Goal: Task Accomplishment & Management: Complete application form

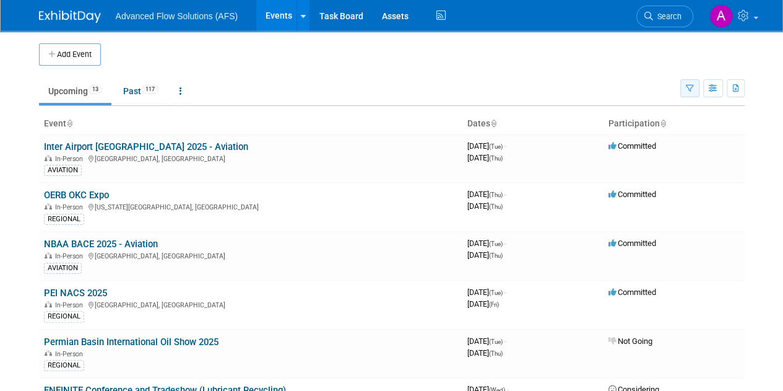
click at [691, 83] on button "button" at bounding box center [689, 88] width 19 height 18
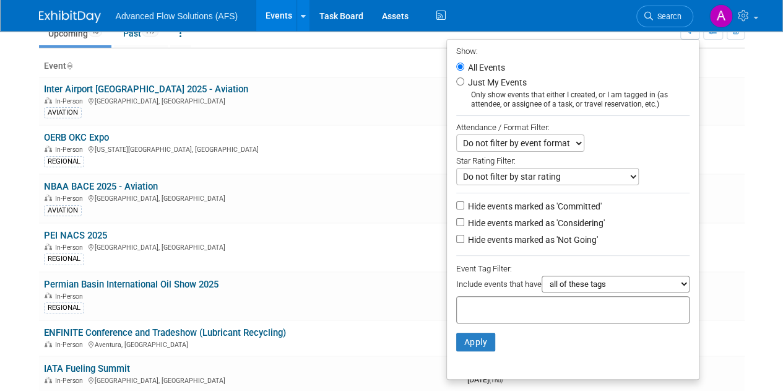
scroll to position [59, 0]
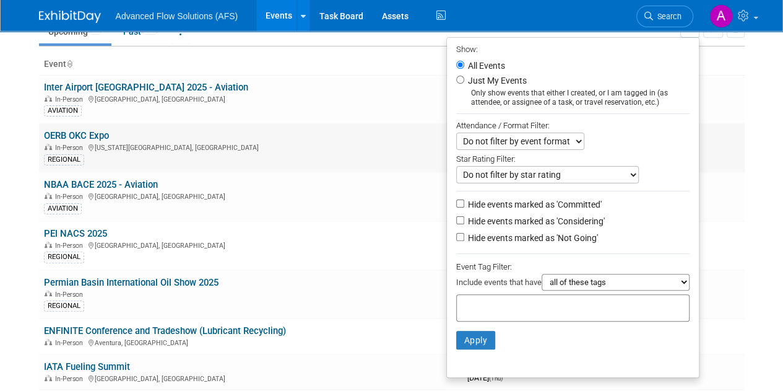
click at [358, 152] on div "REGIONAL" at bounding box center [251, 158] width 414 height 13
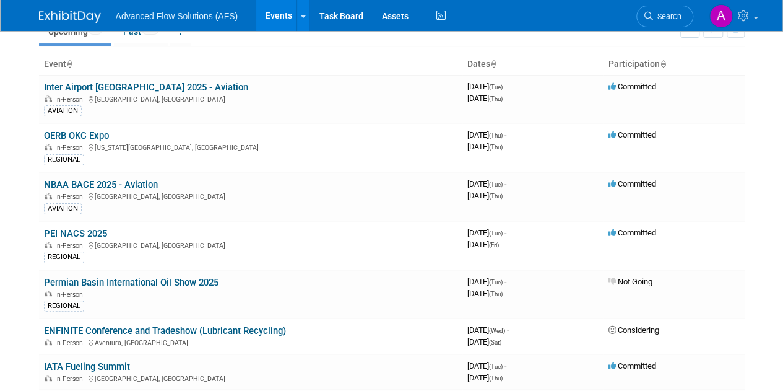
scroll to position [0, 0]
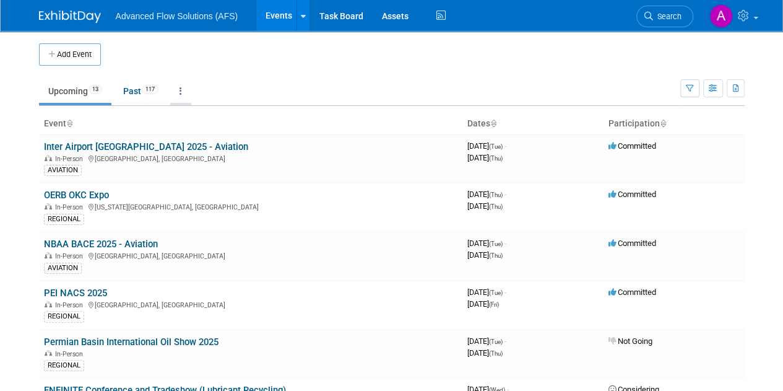
click at [180, 87] on link at bounding box center [180, 91] width 21 height 24
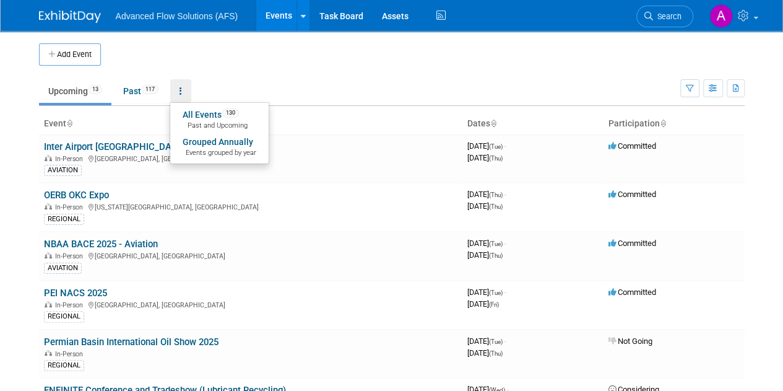
click at [215, 79] on ul "Upcoming 13 Past 117 All Events 130 Past and Upcoming Grouped Annually Events g…" at bounding box center [359, 92] width 641 height 28
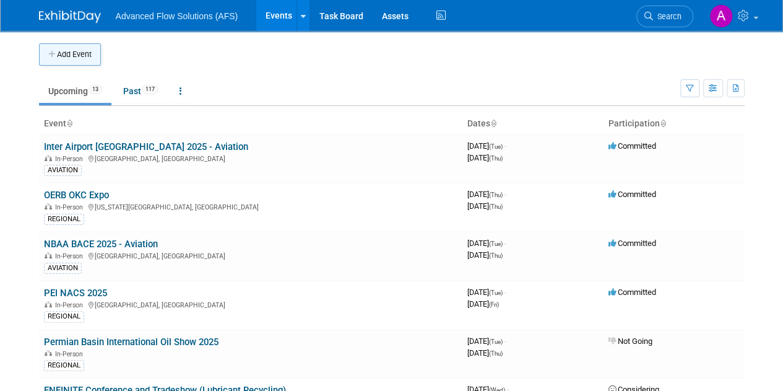
click at [71, 50] on button "Add Event" at bounding box center [70, 54] width 62 height 22
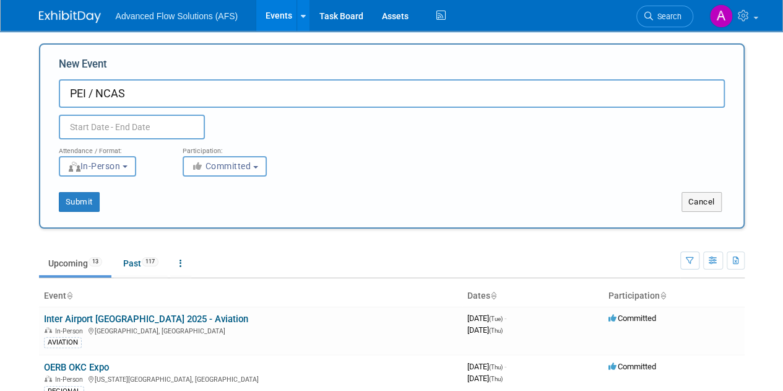
type input "PEI / NCAS"
click at [130, 127] on input "text" at bounding box center [132, 127] width 146 height 25
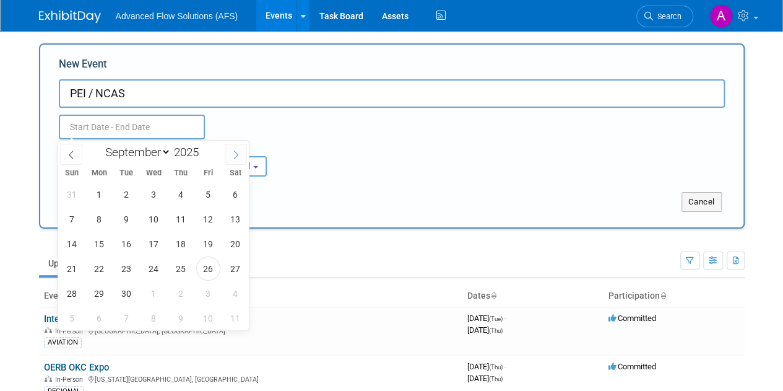
click at [238, 157] on icon at bounding box center [236, 154] width 9 height 9
click at [240, 157] on icon at bounding box center [236, 154] width 9 height 9
select select "10"
click at [201, 149] on span at bounding box center [203, 148] width 9 height 7
type input "2026"
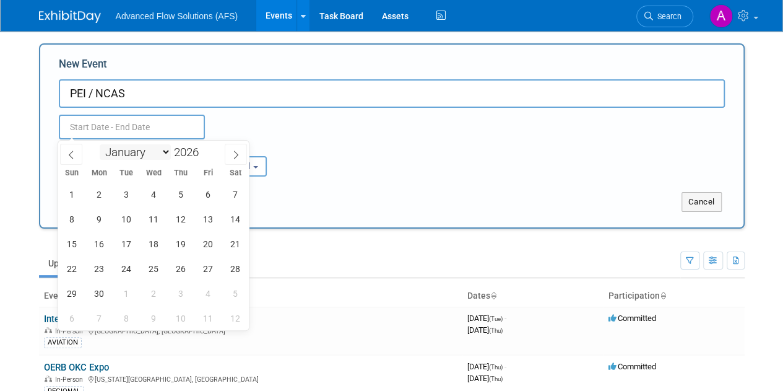
click at [160, 155] on select "January February March April May June July August September October November De…" at bounding box center [135, 151] width 71 height 15
click at [71, 158] on icon at bounding box center [71, 154] width 9 height 9
select select "9"
click at [128, 222] on span "6" at bounding box center [127, 219] width 24 height 24
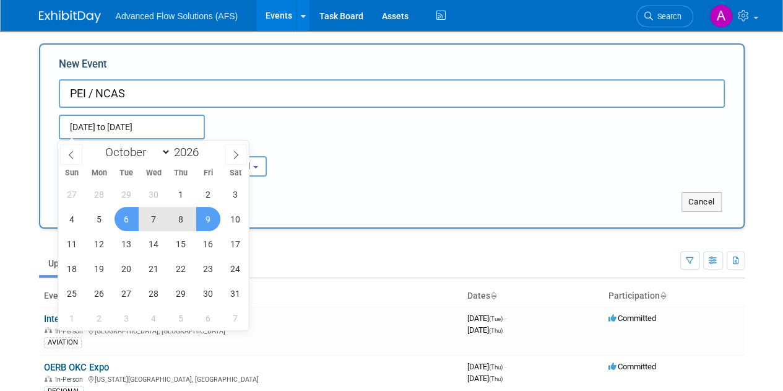
click at [202, 222] on span "9" at bounding box center [208, 219] width 24 height 24
type input "Oct 6, 2026 to Oct 9, 2026"
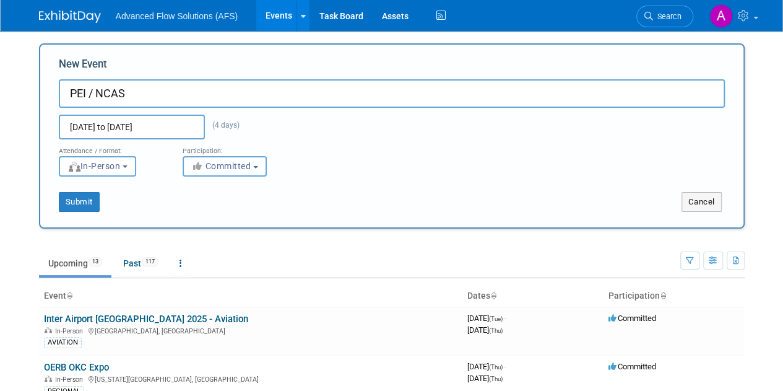
click at [236, 168] on span "Committed" at bounding box center [221, 166] width 60 height 10
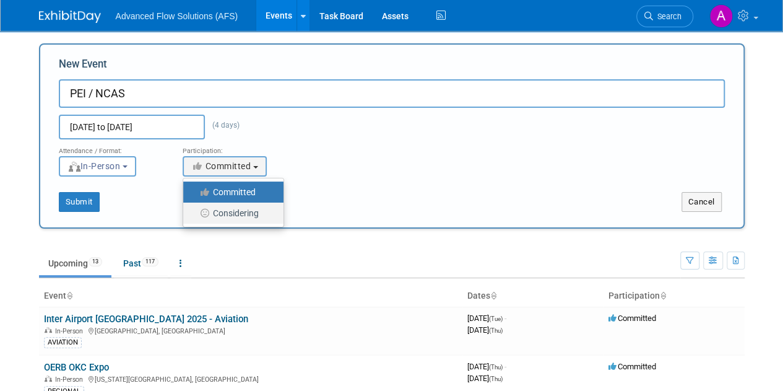
click at [238, 214] on label "Considering" at bounding box center [230, 213] width 82 height 16
click at [194, 214] on input "Considering" at bounding box center [190, 213] width 8 height 8
select select "2"
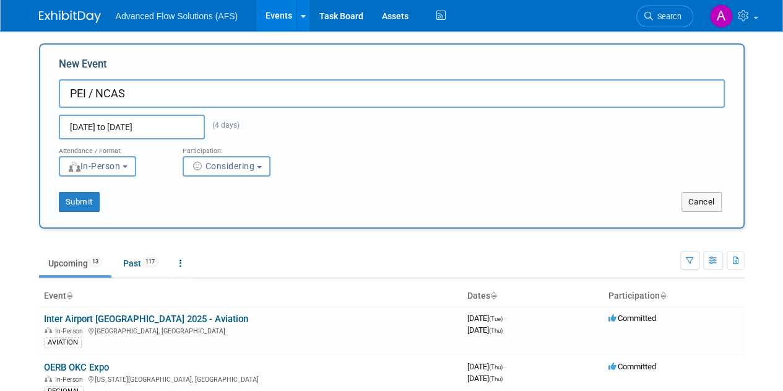
click at [68, 94] on input "PEI / NCAS" at bounding box center [392, 93] width 666 height 28
type input "2026 PEI / NCAS"
click at [90, 200] on button "Submit" at bounding box center [79, 202] width 41 height 20
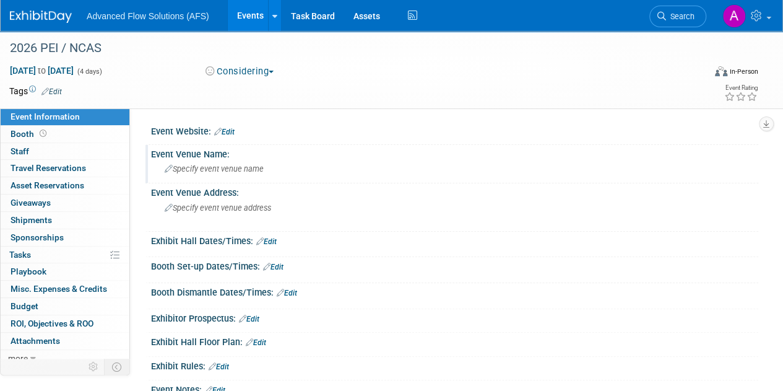
click at [170, 167] on icon at bounding box center [169, 169] width 8 height 8
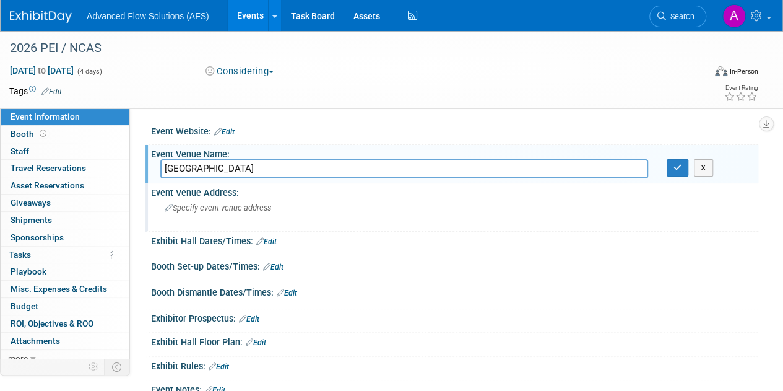
type input "Las Vegas Convention Center"
click at [175, 207] on span "Specify event venue address" at bounding box center [218, 207] width 106 height 9
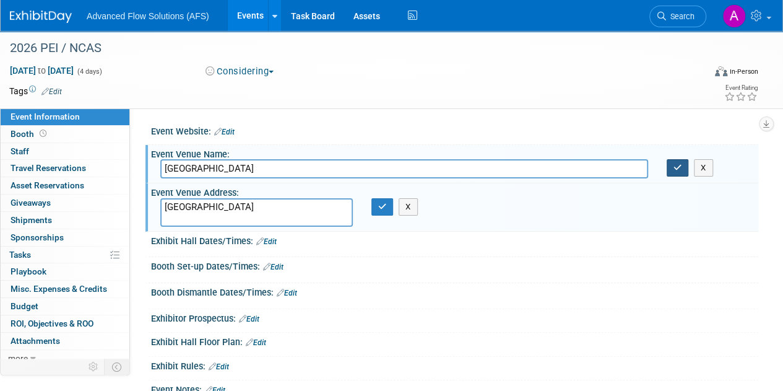
type textarea "Las Vegas"
click at [680, 171] on button "button" at bounding box center [678, 167] width 22 height 17
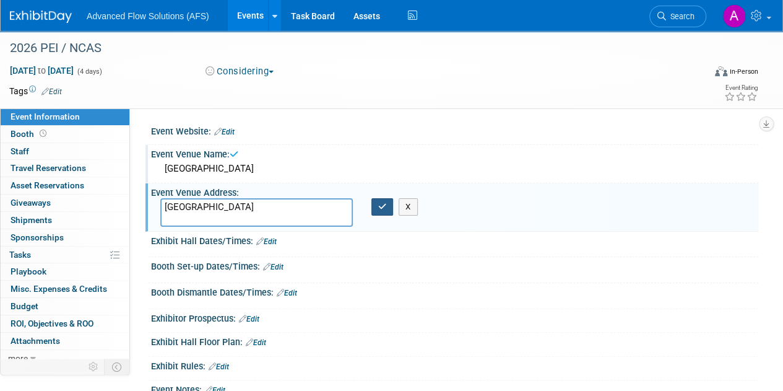
click at [386, 206] on icon "button" at bounding box center [382, 206] width 9 height 8
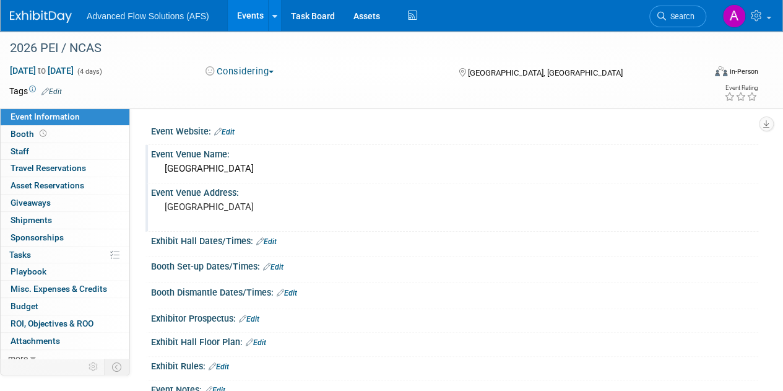
click at [248, 13] on link "Events" at bounding box center [250, 15] width 45 height 31
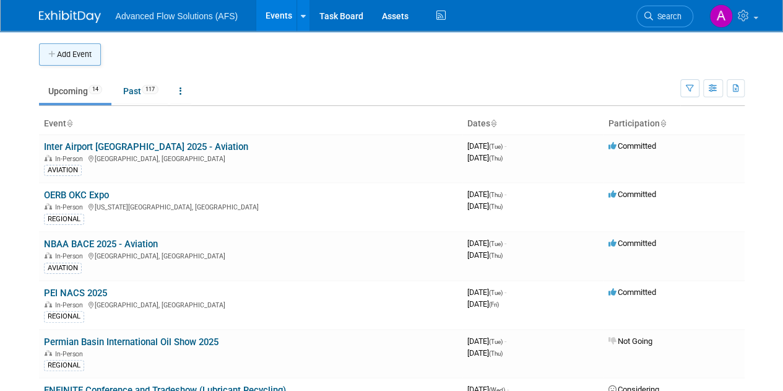
click at [49, 56] on icon "button" at bounding box center [52, 55] width 9 height 8
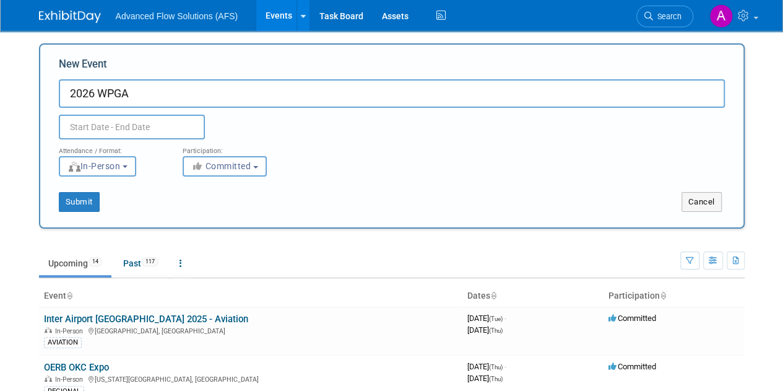
type input "2026 WPGA"
click at [98, 127] on input "text" at bounding box center [132, 127] width 146 height 25
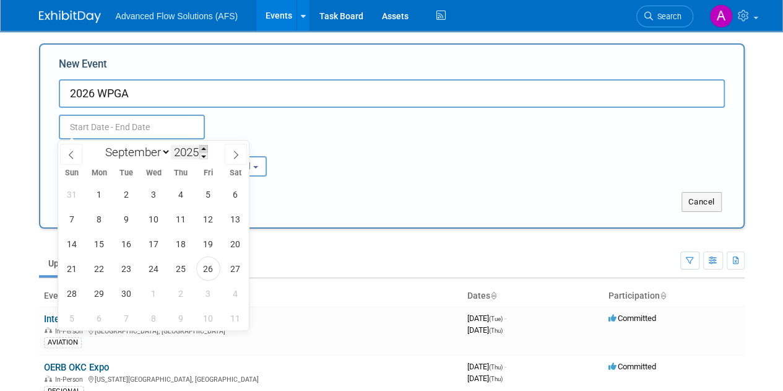
click at [203, 149] on span at bounding box center [203, 148] width 9 height 7
type input "2026"
click at [69, 154] on icon at bounding box center [71, 154] width 9 height 9
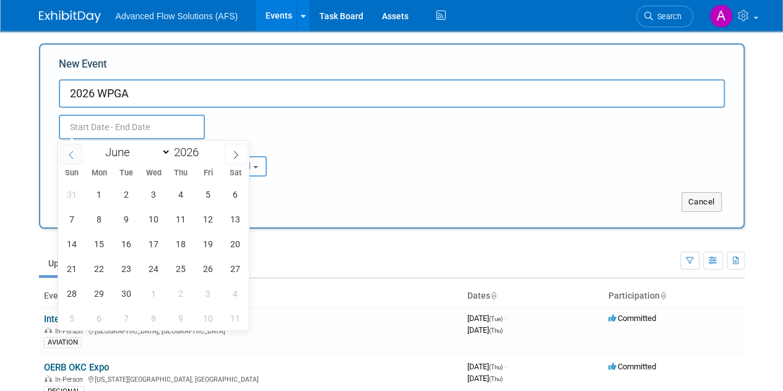
click at [69, 154] on icon at bounding box center [71, 154] width 9 height 9
select select "4"
click at [94, 245] on span "11" at bounding box center [99, 244] width 24 height 24
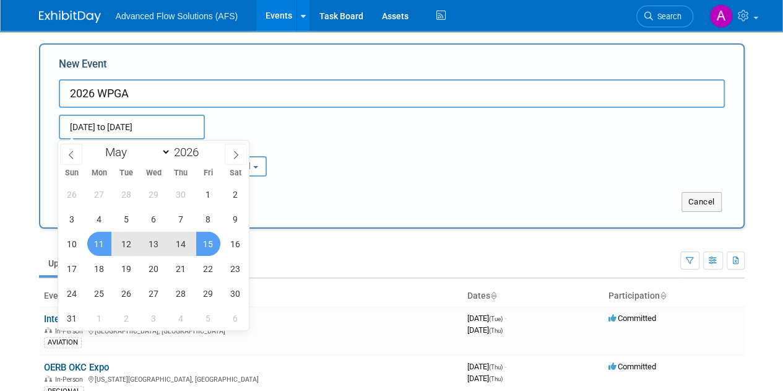
click at [210, 243] on span "15" at bounding box center [208, 244] width 24 height 24
type input "[DATE] to [DATE]"
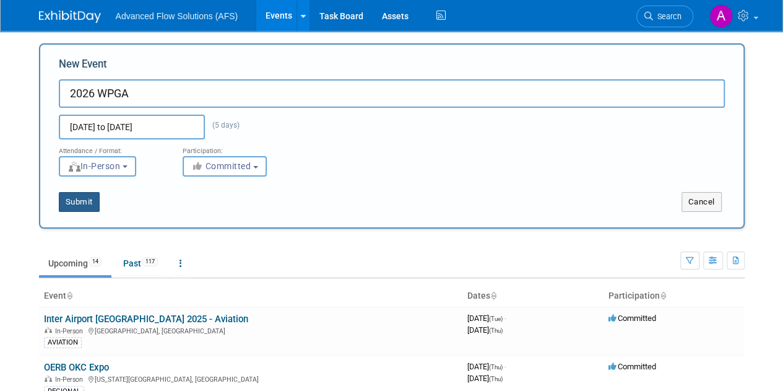
click at [90, 196] on button "Submit" at bounding box center [79, 202] width 41 height 20
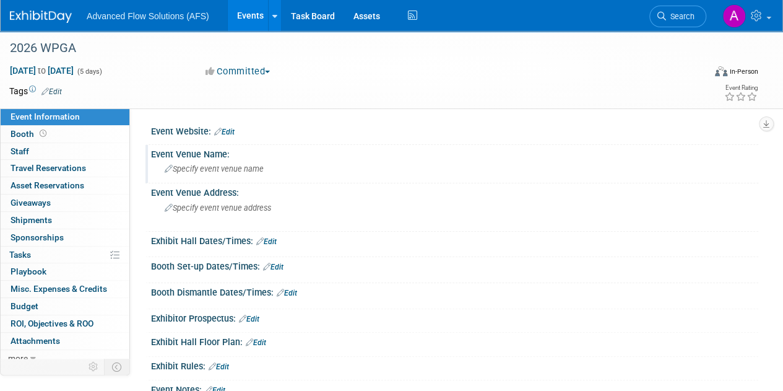
click at [197, 170] on span "Specify event venue name" at bounding box center [214, 168] width 99 height 9
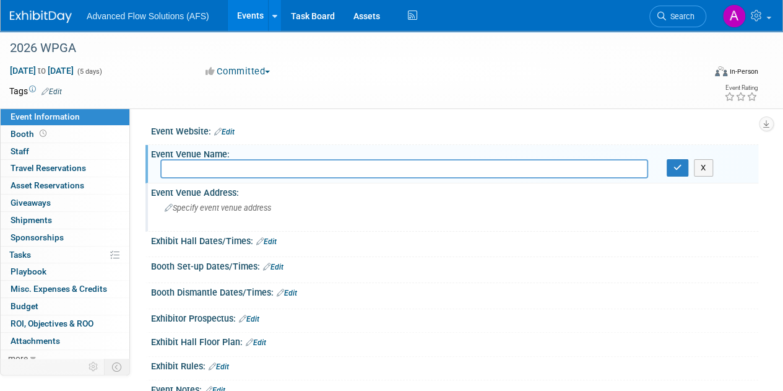
click at [202, 206] on span "Specify event venue address" at bounding box center [218, 207] width 106 height 9
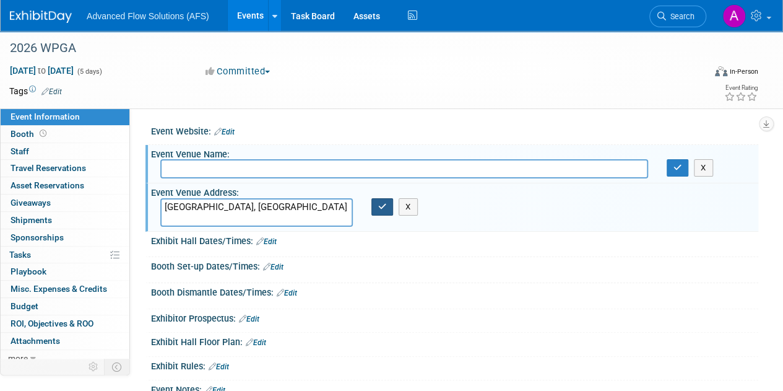
type textarea "Portland, OR"
click at [384, 209] on icon "button" at bounding box center [382, 206] width 9 height 8
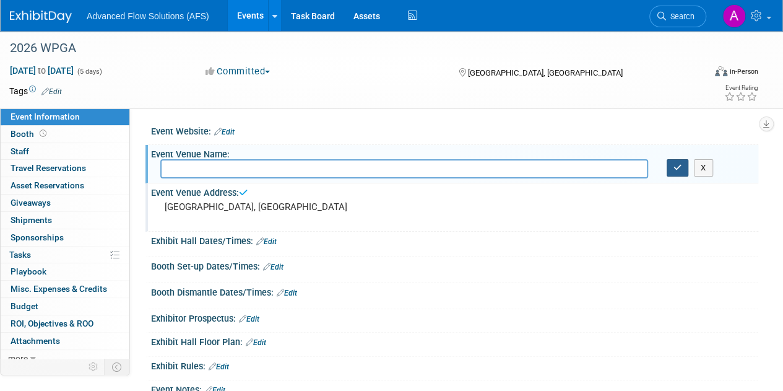
click at [674, 170] on icon "button" at bounding box center [678, 167] width 9 height 8
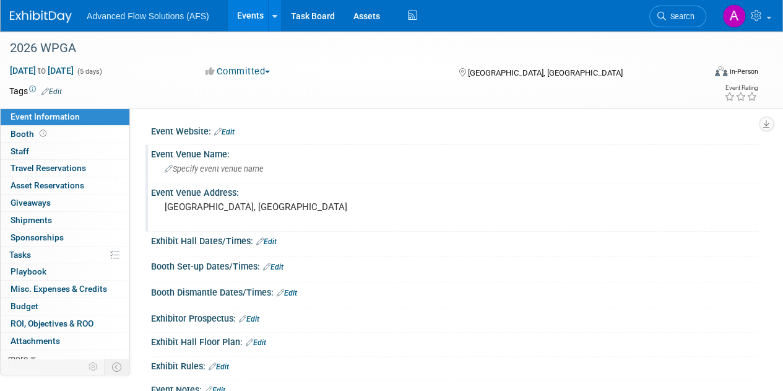
click at [246, 16] on link "Events" at bounding box center [250, 15] width 45 height 31
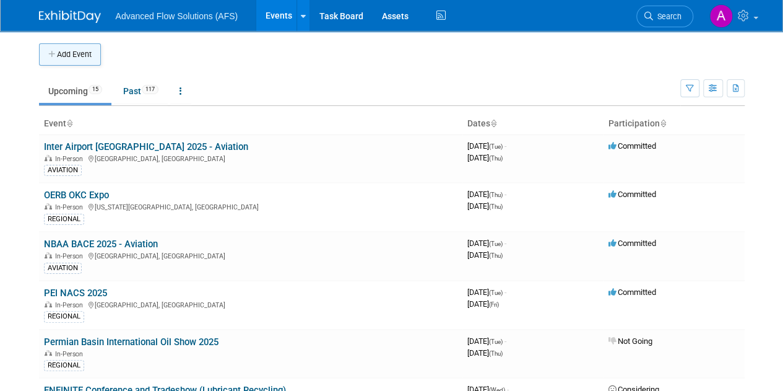
click at [97, 63] on button "Add Event" at bounding box center [70, 54] width 62 height 22
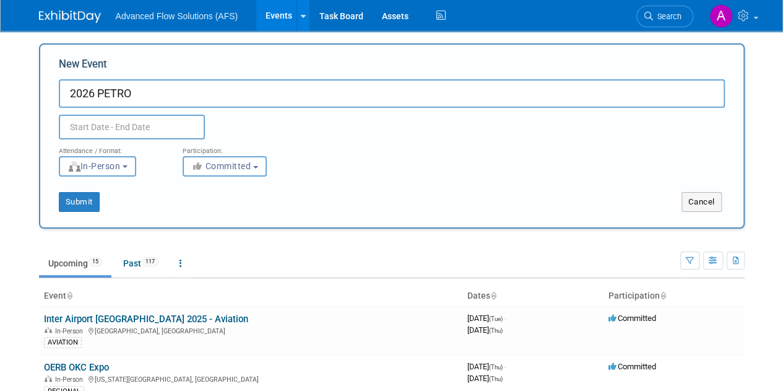
type input "2026 PETRO"
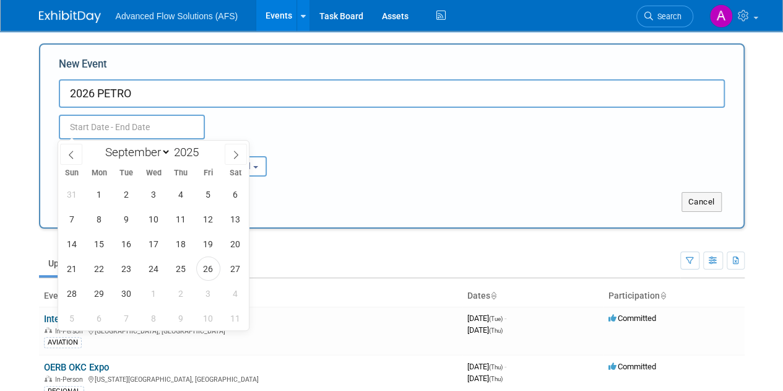
click at [104, 129] on input "text" at bounding box center [132, 127] width 146 height 25
click at [206, 150] on span at bounding box center [203, 148] width 9 height 7
type input "2026"
click at [75, 153] on icon at bounding box center [71, 154] width 9 height 9
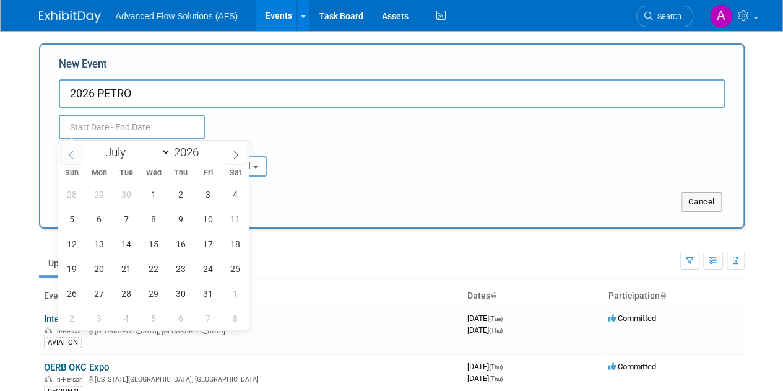
click at [75, 153] on icon at bounding box center [71, 154] width 9 height 9
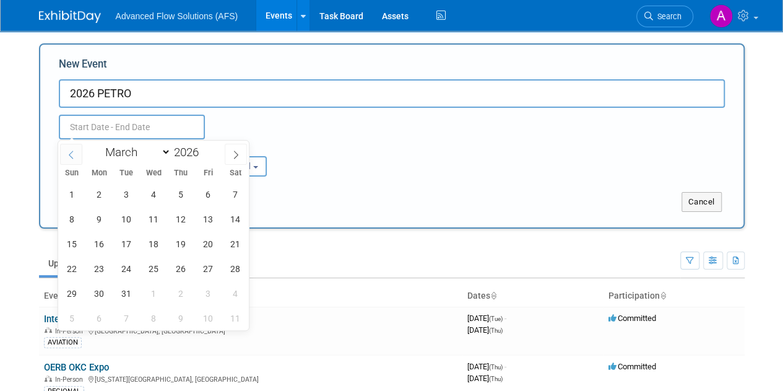
select select "1"
click at [103, 266] on span "23" at bounding box center [99, 268] width 24 height 24
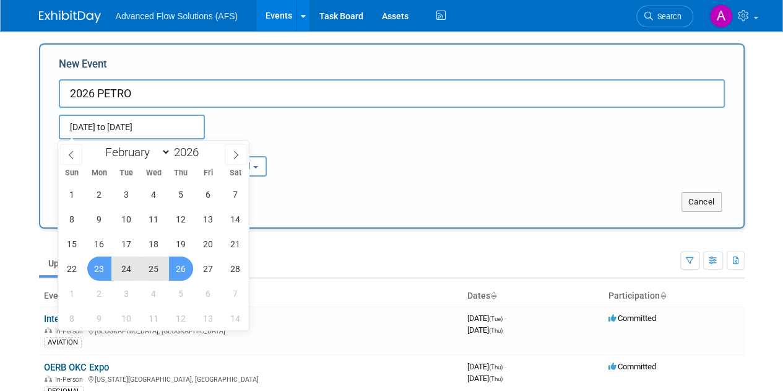
click at [184, 269] on span "26" at bounding box center [181, 268] width 24 height 24
type input "[DATE] to [DATE]"
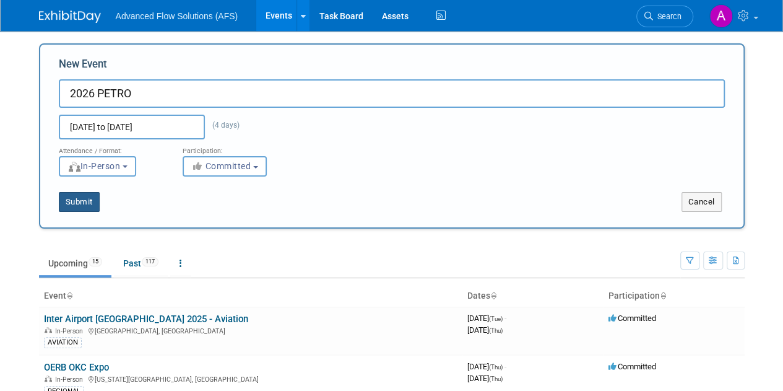
click at [94, 195] on button "Submit" at bounding box center [79, 202] width 41 height 20
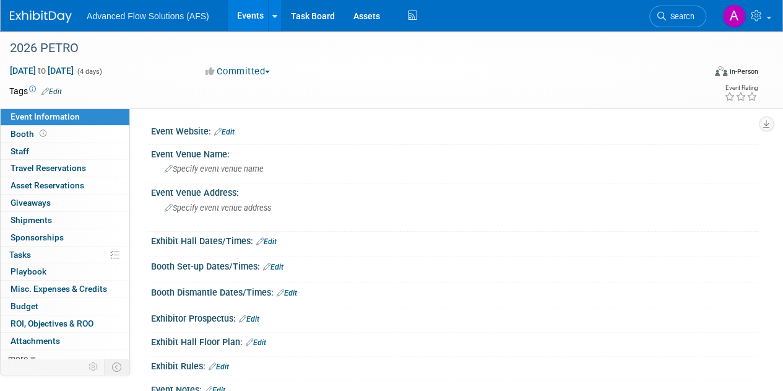
scroll to position [5, 0]
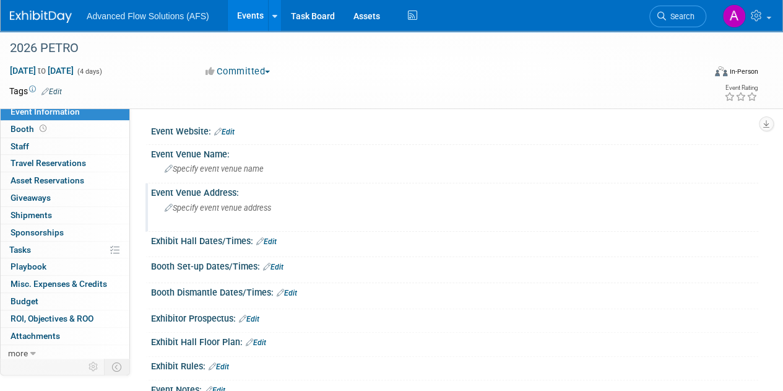
click at [170, 206] on icon at bounding box center [169, 208] width 8 height 8
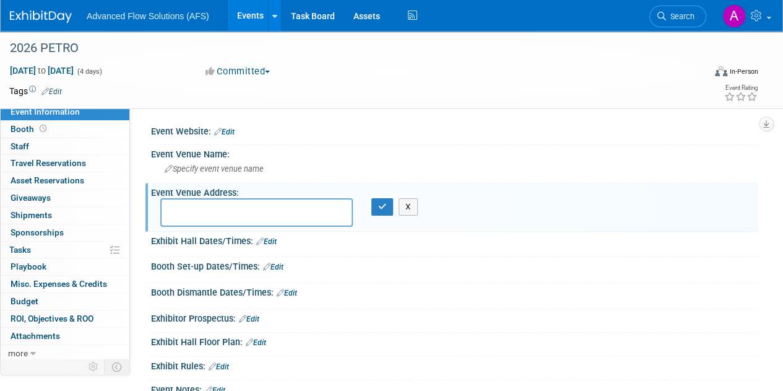
type textarea "C"
type textarea "M"
click at [166, 167] on icon at bounding box center [169, 169] width 8 height 8
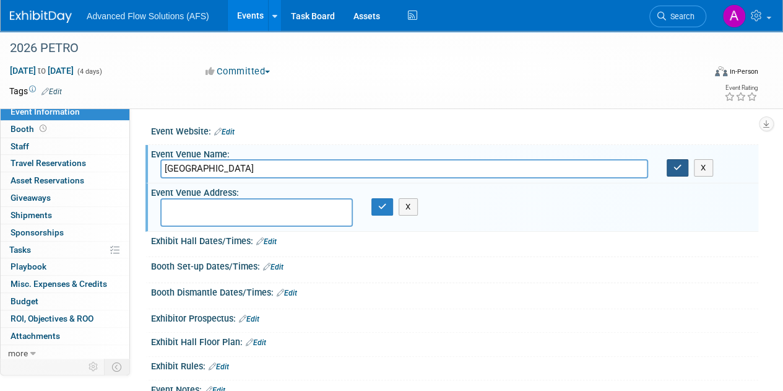
type input "[GEOGRAPHIC_DATA]"
click at [680, 167] on icon "button" at bounding box center [678, 167] width 9 height 8
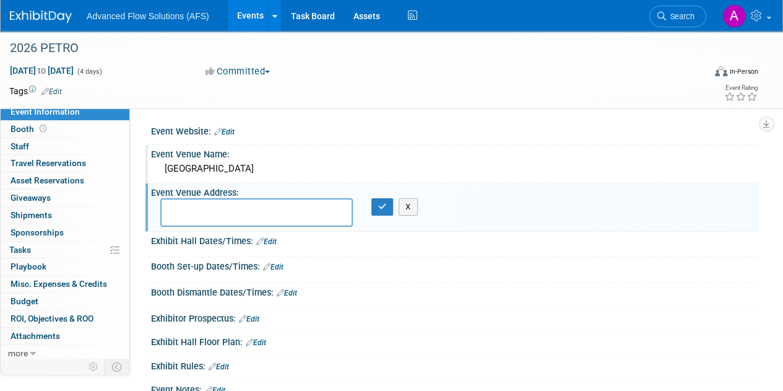
click at [253, 15] on link "Events" at bounding box center [250, 15] width 45 height 31
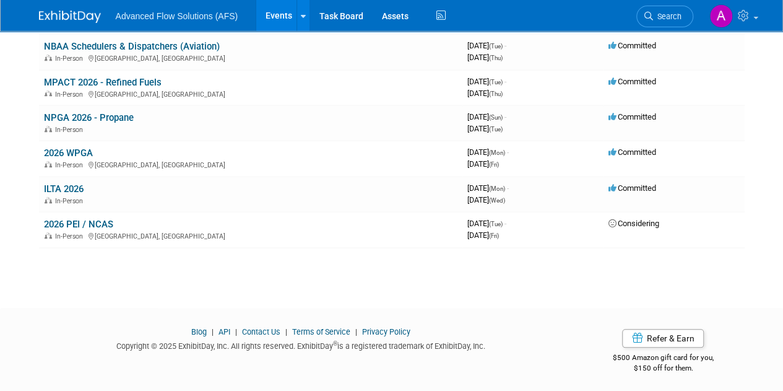
scroll to position [521, 0]
click at [648, 185] on span "Committed" at bounding box center [633, 187] width 48 height 9
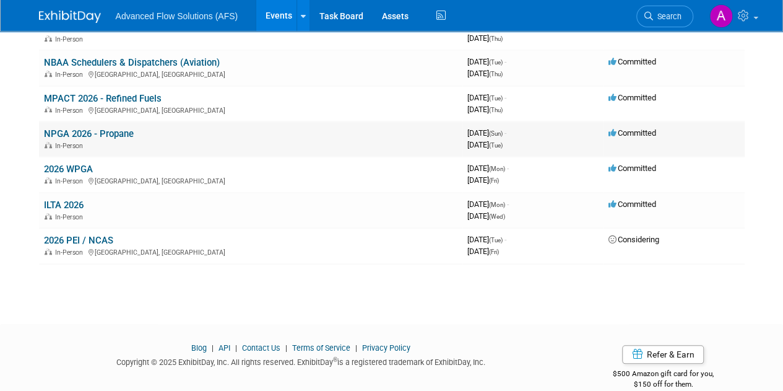
scroll to position [496, 0]
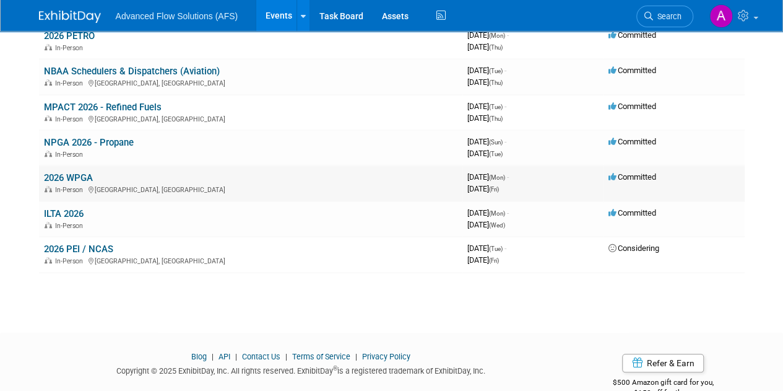
click at [79, 175] on link "2026 WPGA" at bounding box center [68, 177] width 49 height 11
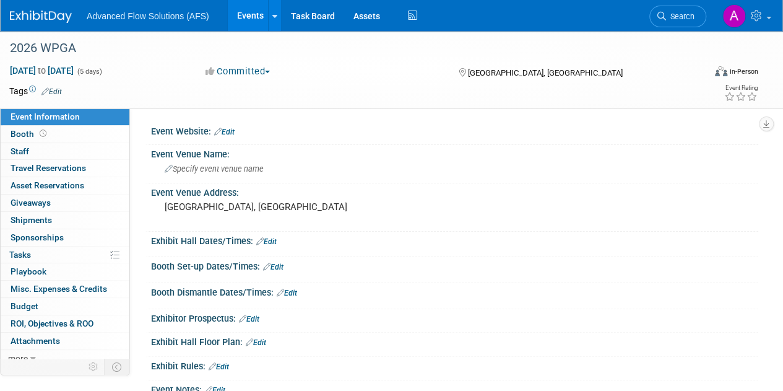
click at [254, 69] on button "Committed" at bounding box center [238, 71] width 74 height 13
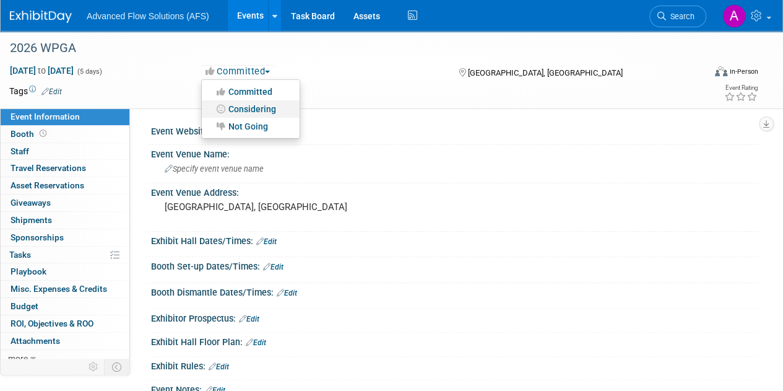
click at [250, 103] on link "Considering" at bounding box center [251, 108] width 98 height 17
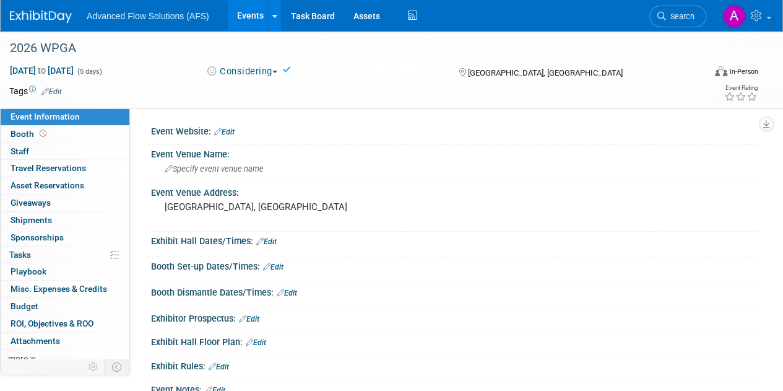
click at [246, 14] on link "Events" at bounding box center [250, 15] width 45 height 31
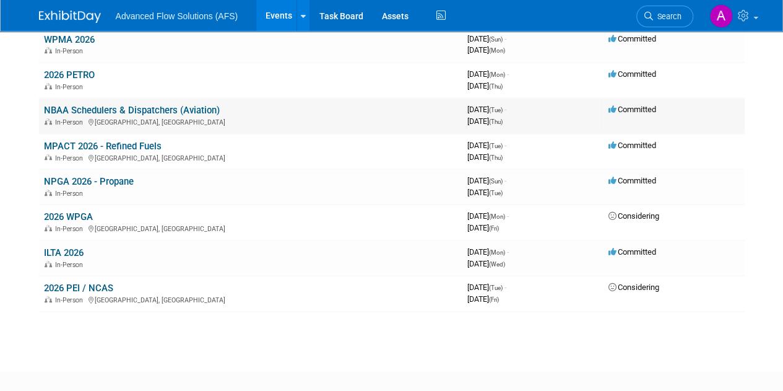
scroll to position [457, 0]
click at [82, 70] on link "2026 PETRO" at bounding box center [69, 75] width 51 height 11
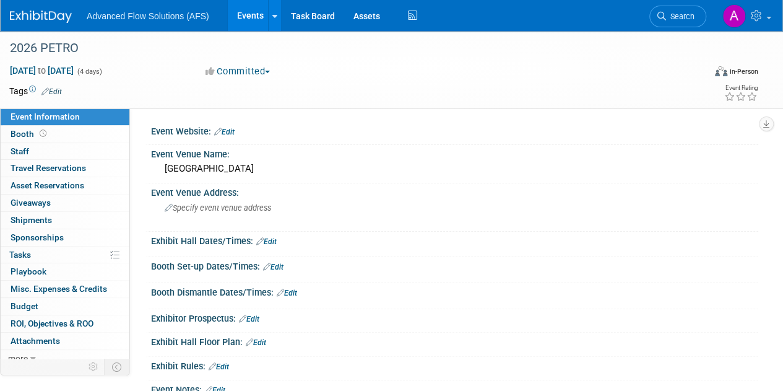
click at [233, 72] on button "Committed" at bounding box center [238, 71] width 74 height 13
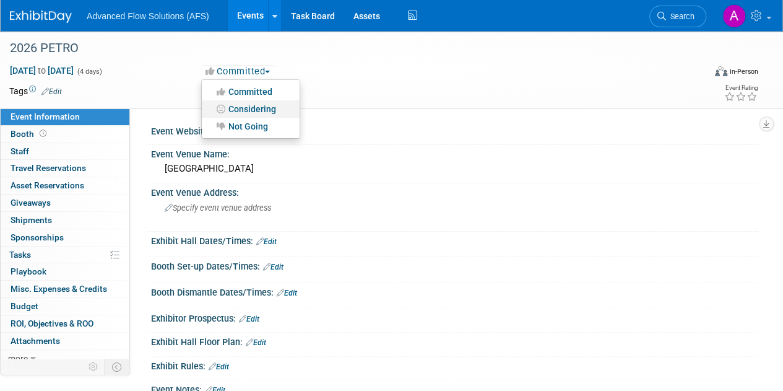
click at [240, 111] on link "Considering" at bounding box center [251, 108] width 98 height 17
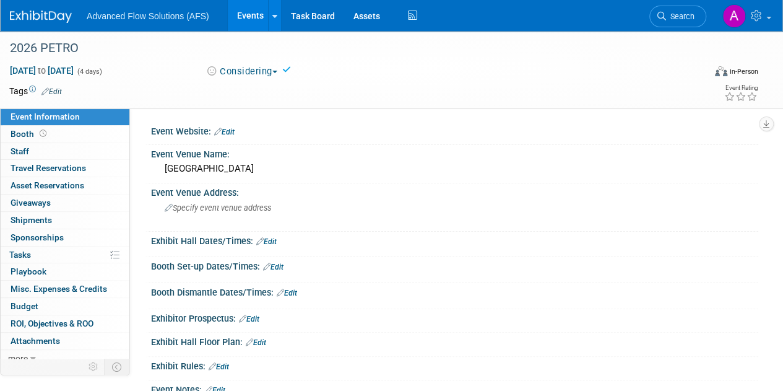
click at [248, 23] on link "Events" at bounding box center [250, 15] width 45 height 31
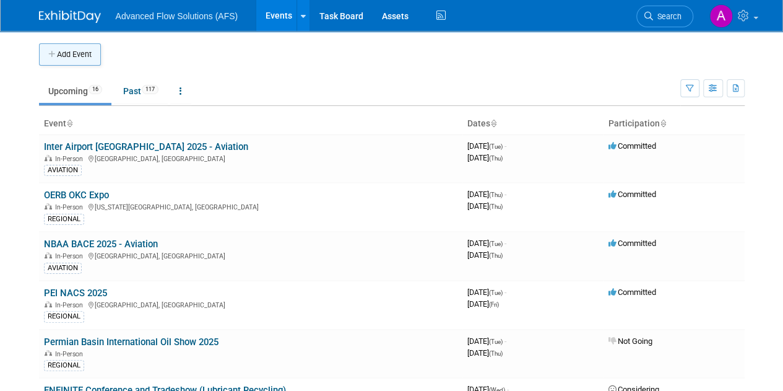
click at [84, 46] on button "Add Event" at bounding box center [70, 54] width 62 height 22
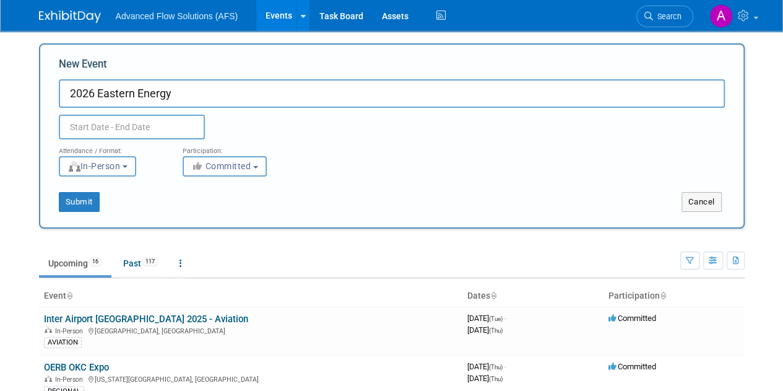
type input "2026 Eastern Energy"
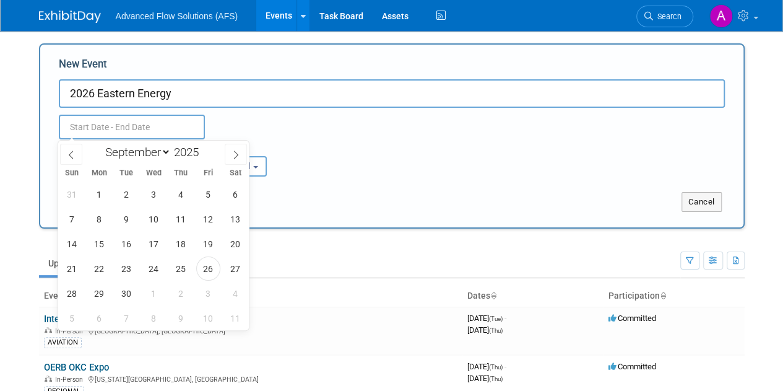
click at [157, 135] on input "text" at bounding box center [132, 127] width 146 height 25
click at [265, 165] on button "Committed" at bounding box center [225, 166] width 84 height 20
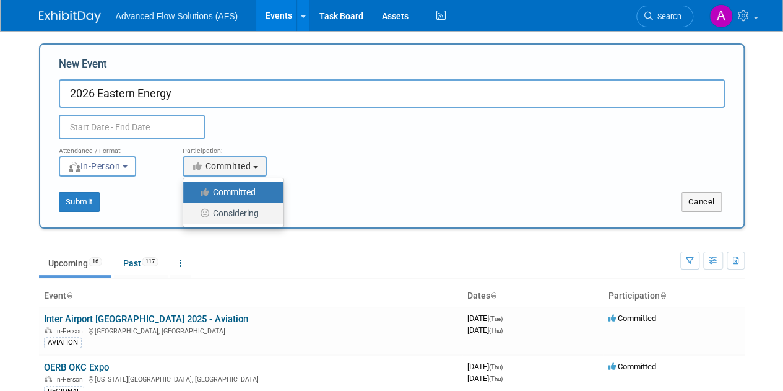
click at [240, 215] on label "Considering" at bounding box center [230, 213] width 82 height 16
click at [194, 215] on input "Considering" at bounding box center [190, 213] width 8 height 8
select select "2"
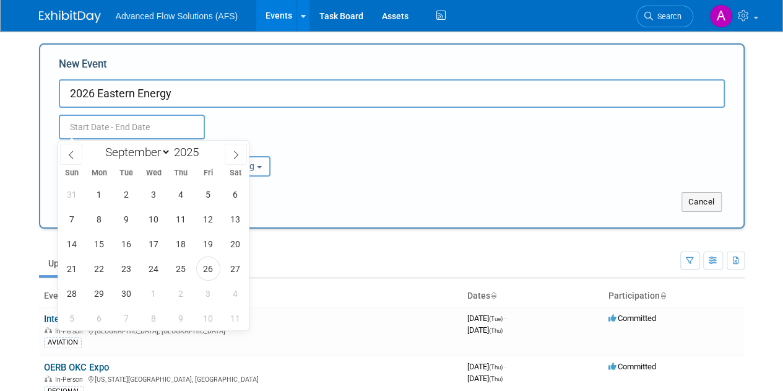
click at [109, 119] on input "text" at bounding box center [132, 127] width 146 height 25
click at [207, 147] on span at bounding box center [203, 148] width 9 height 7
type input "2026"
click at [76, 153] on span at bounding box center [71, 154] width 22 height 21
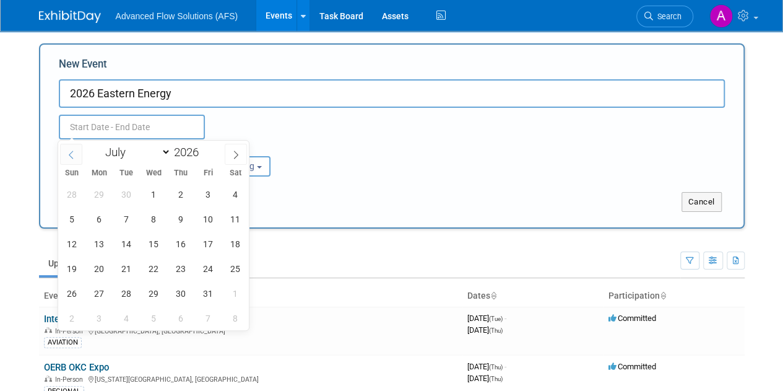
click at [76, 153] on span at bounding box center [71, 154] width 22 height 21
select select "4"
click at [69, 269] on span "17" at bounding box center [72, 268] width 24 height 24
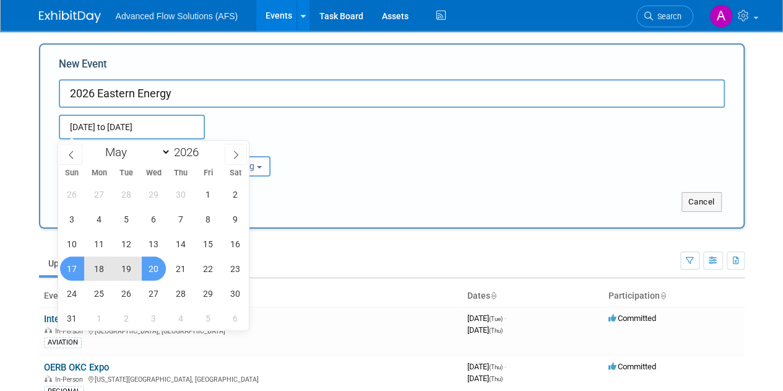
click at [162, 270] on span "20" at bounding box center [154, 268] width 24 height 24
type input "May 17, 2026 to May 20, 2026"
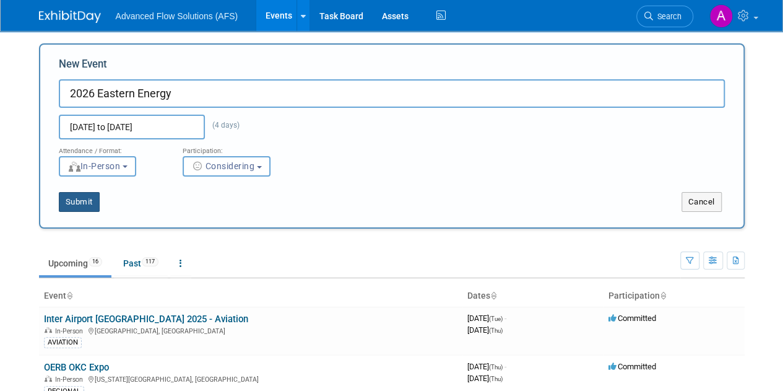
click at [88, 197] on button "Submit" at bounding box center [79, 202] width 41 height 20
type input "2026 Eastern Energy"
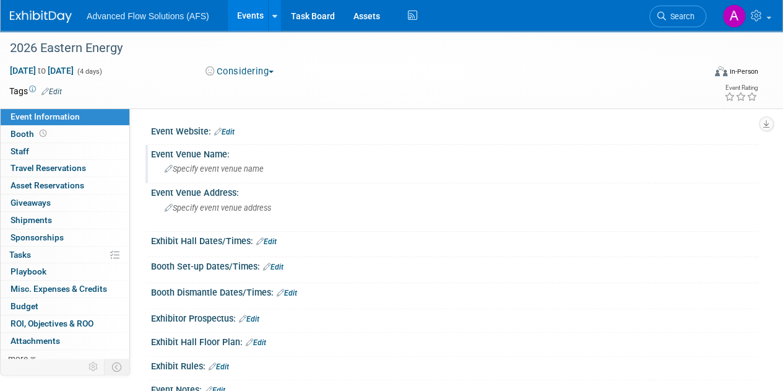
click at [181, 164] on span "Specify event venue name" at bounding box center [214, 168] width 99 height 9
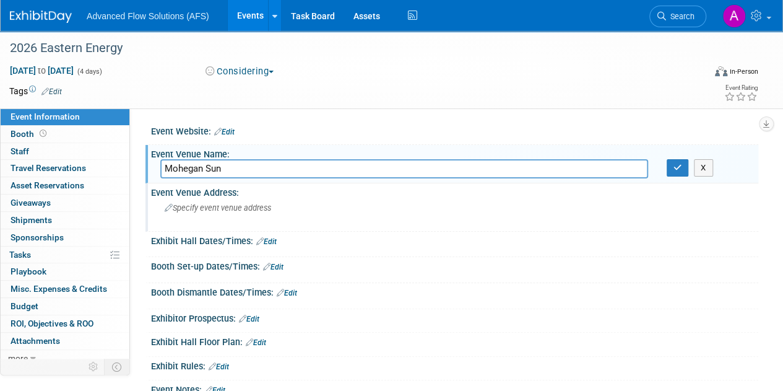
type input "Mohegan Sun"
click at [203, 203] on span "Specify event venue address" at bounding box center [218, 207] width 106 height 9
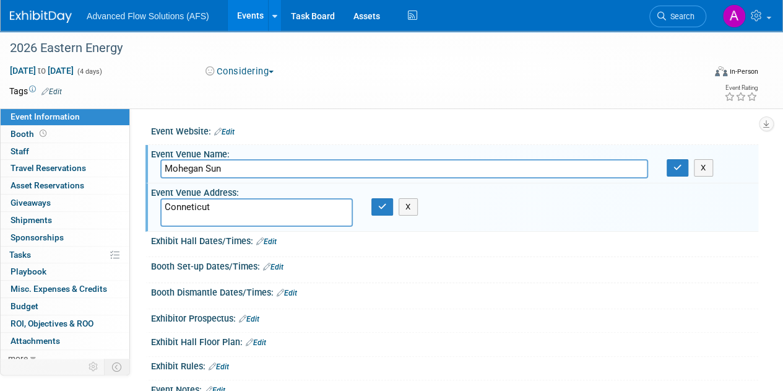
type textarea "Conneticut"
click at [379, 205] on icon "button" at bounding box center [382, 206] width 9 height 8
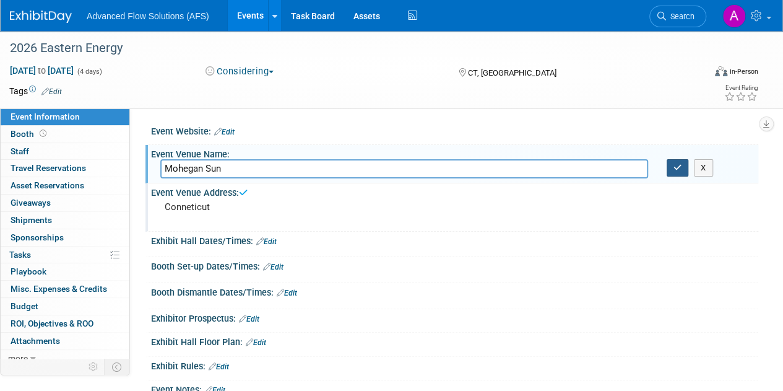
click at [677, 168] on icon "button" at bounding box center [678, 167] width 9 height 8
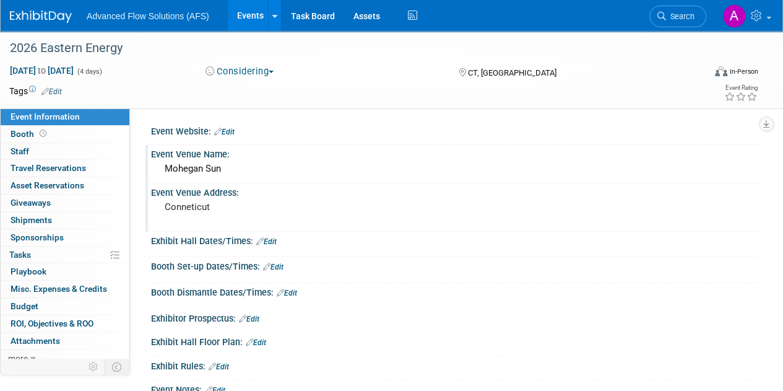
click at [248, 11] on link "Events" at bounding box center [250, 15] width 45 height 31
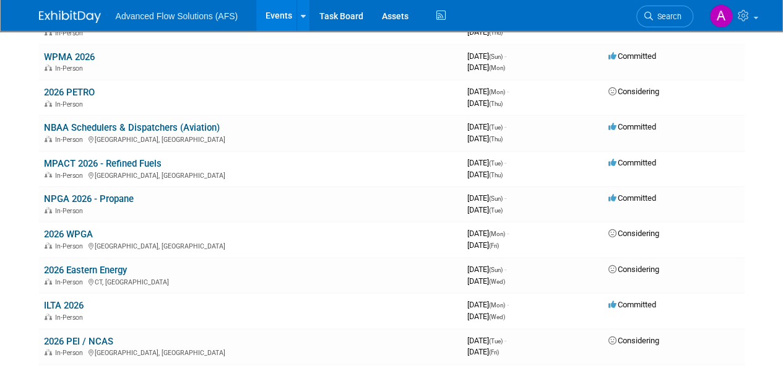
scroll to position [440, 0]
click at [64, 52] on link "WPMA 2026" at bounding box center [69, 57] width 51 height 11
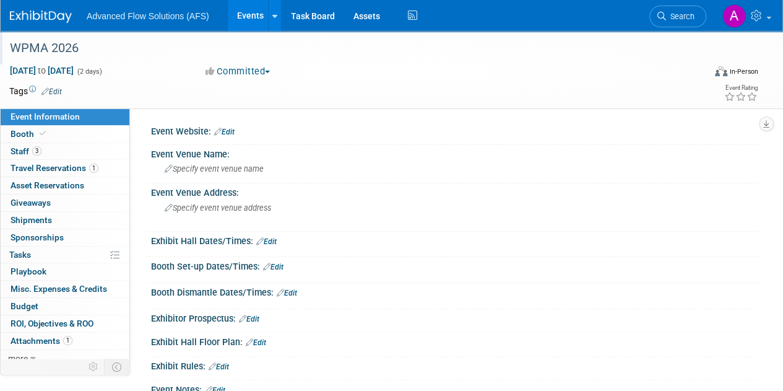
click at [70, 48] on div "WPMA 2026" at bounding box center [350, 48] width 689 height 22
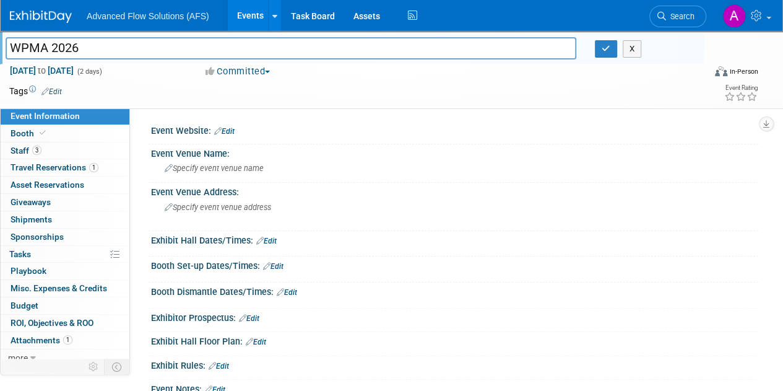
drag, startPoint x: 53, startPoint y: 44, endPoint x: 98, endPoint y: 51, distance: 45.8
click at [98, 51] on input "WPMA 2026" at bounding box center [291, 48] width 571 height 22
click at [7, 49] on input "WPMA" at bounding box center [291, 48] width 571 height 22
type input "2026 WPMA"
click at [608, 41] on button "button" at bounding box center [606, 48] width 22 height 17
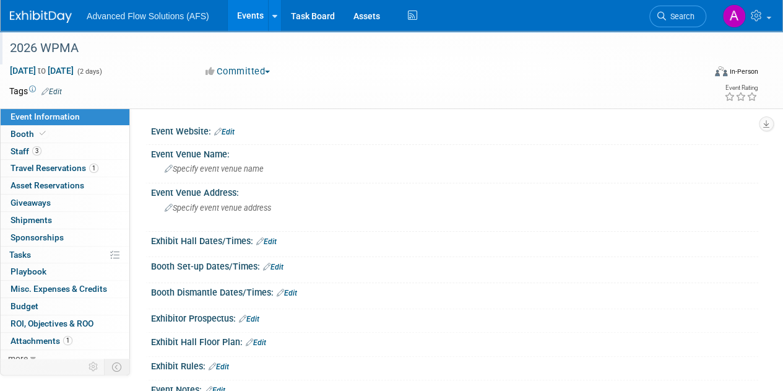
click at [249, 14] on link "Events" at bounding box center [250, 15] width 45 height 31
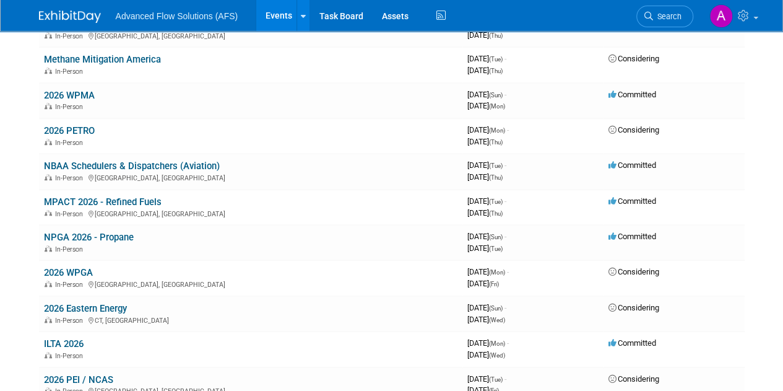
scroll to position [408, 0]
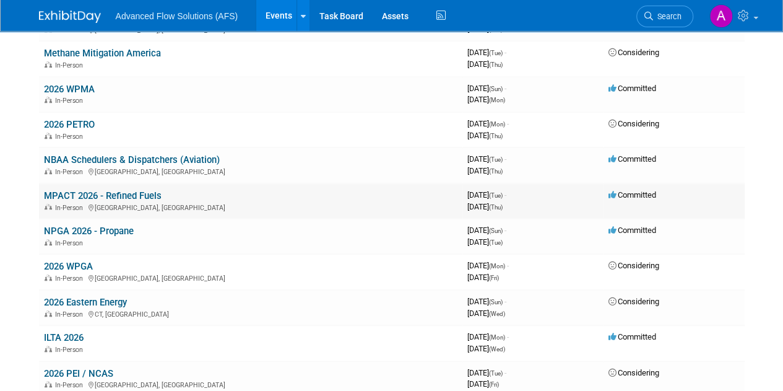
click at [203, 196] on td "MPACT 2026 - Refined Fuels In-Person [GEOGRAPHIC_DATA], [GEOGRAPHIC_DATA]" at bounding box center [250, 200] width 423 height 35
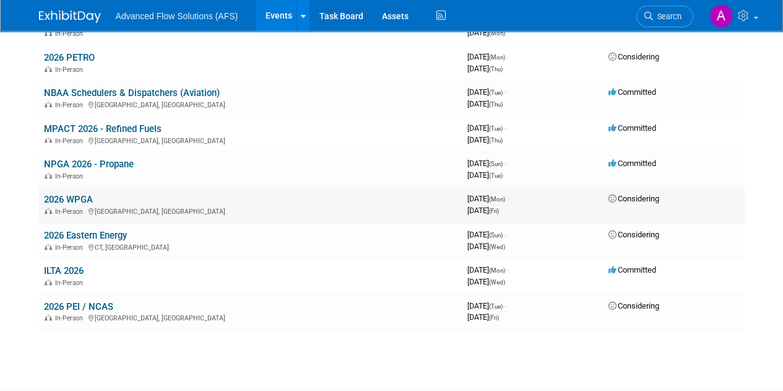
scroll to position [490, 0]
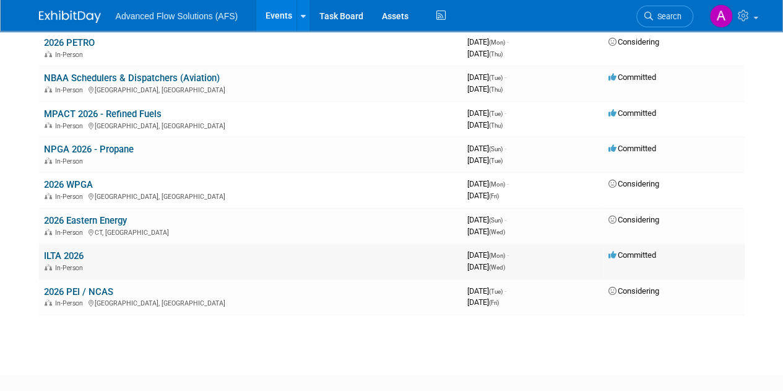
click at [87, 251] on td "ILTA 2026 In-Person" at bounding box center [250, 260] width 423 height 35
click at [71, 250] on link "ILTA 2026" at bounding box center [64, 255] width 40 height 11
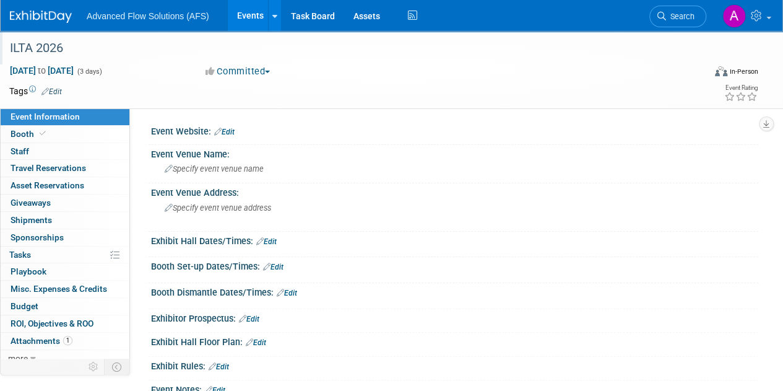
click at [41, 41] on div "ILTA 2026" at bounding box center [350, 48] width 689 height 22
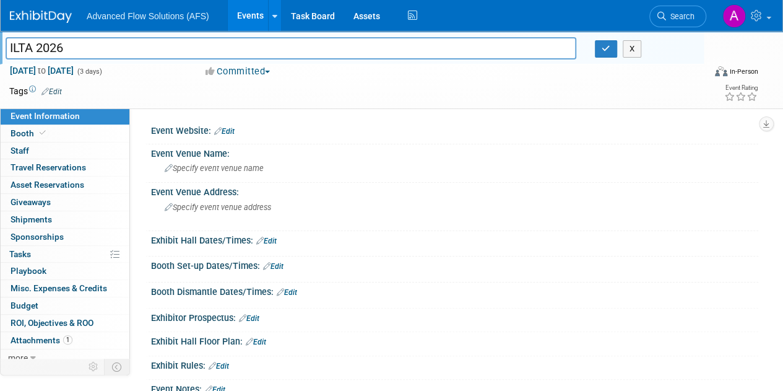
drag, startPoint x: 39, startPoint y: 43, endPoint x: 103, endPoint y: 43, distance: 63.8
click at [103, 43] on input "ILTA 2026" at bounding box center [291, 48] width 571 height 22
click at [9, 48] on input "ILTA" at bounding box center [291, 48] width 571 height 22
type input "2026 ILTA"
click at [603, 53] on button "button" at bounding box center [606, 48] width 22 height 17
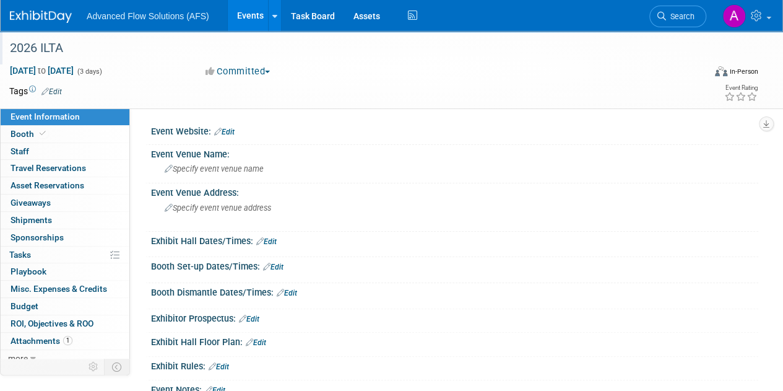
click at [248, 7] on link "Events" at bounding box center [250, 15] width 45 height 31
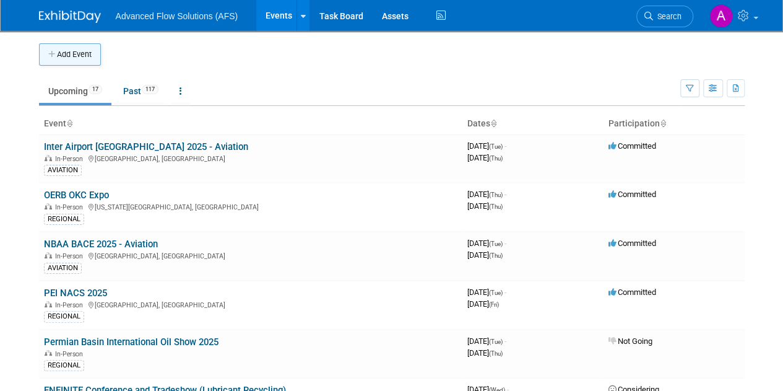
click at [64, 56] on button "Add Event" at bounding box center [70, 54] width 62 height 22
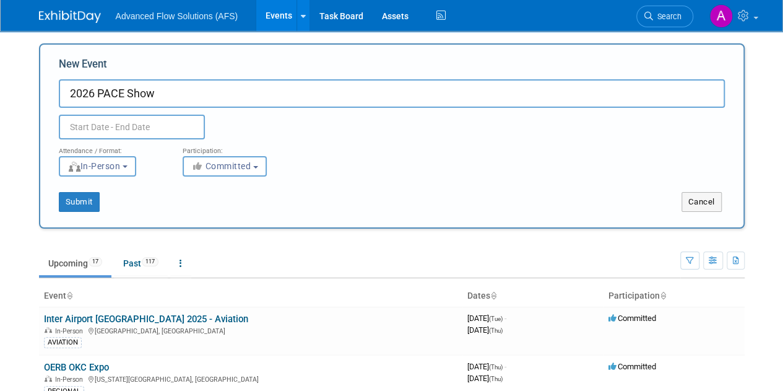
type input "2026 PACE Show"
click at [99, 125] on input "text" at bounding box center [132, 127] width 146 height 25
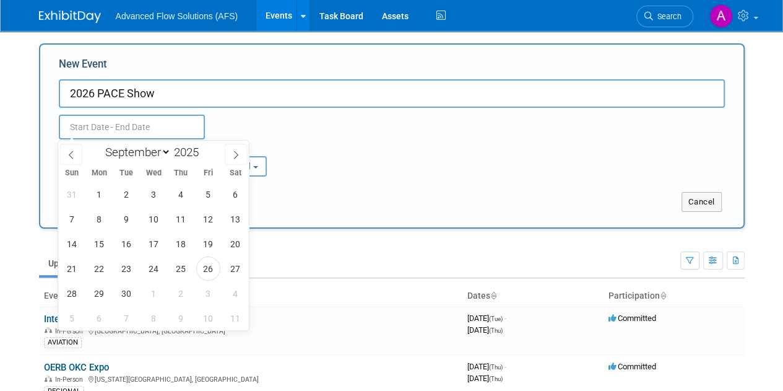
click at [428, 157] on body "Advanced Flow Solutions (AFS) Events Add Event Bulk Upload Events Shareable Eve…" at bounding box center [391, 195] width 783 height 391
click at [428, 157] on div "Attendance / Format: <img src="https://www.exhibitday.com/Images/Format-InPerso…" at bounding box center [392, 157] width 685 height 37
click at [191, 119] on input "text" at bounding box center [132, 127] width 146 height 25
click at [234, 152] on icon at bounding box center [236, 154] width 9 height 9
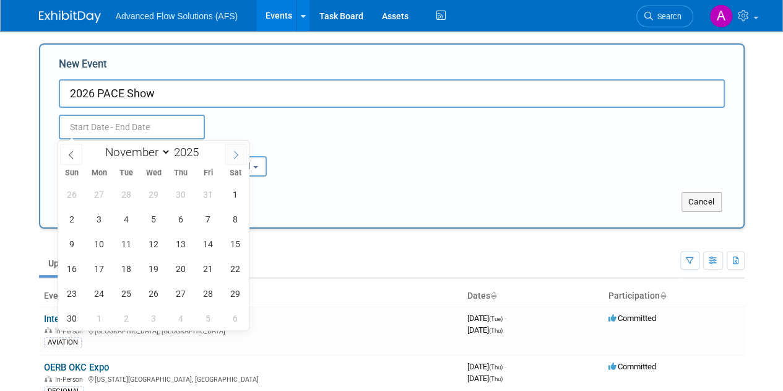
click at [234, 152] on icon at bounding box center [236, 154] width 9 height 9
select select "11"
click at [234, 152] on icon at bounding box center [236, 154] width 9 height 9
type input "2026"
click at [234, 152] on icon at bounding box center [236, 154] width 9 height 9
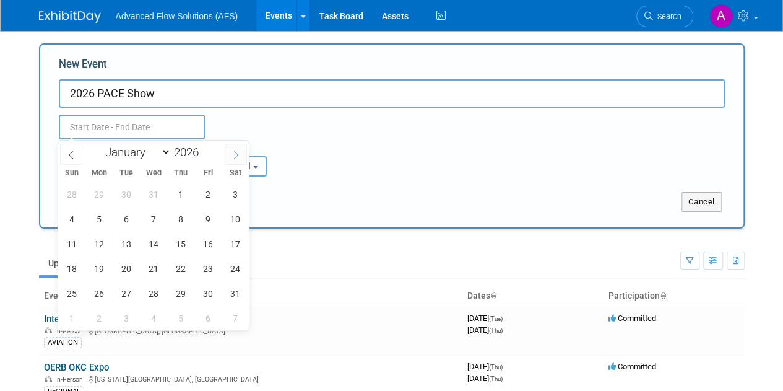
select select "1"
click at [69, 264] on span "22" at bounding box center [72, 268] width 24 height 24
click at [95, 264] on span "23" at bounding box center [99, 268] width 24 height 24
type input "Feb 22, 2026 to Feb 23, 2026"
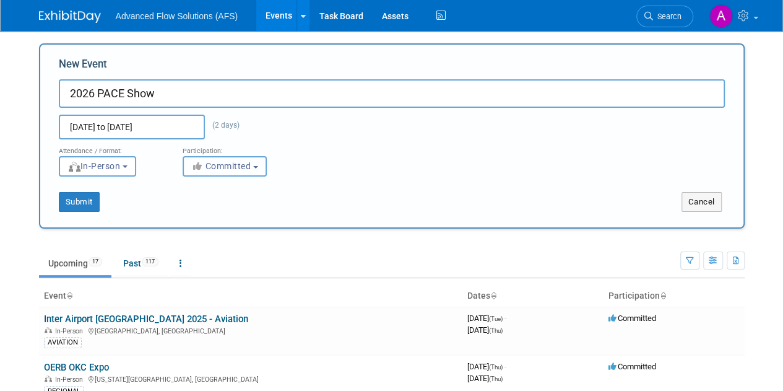
click at [212, 173] on button "Committed" at bounding box center [225, 166] width 84 height 20
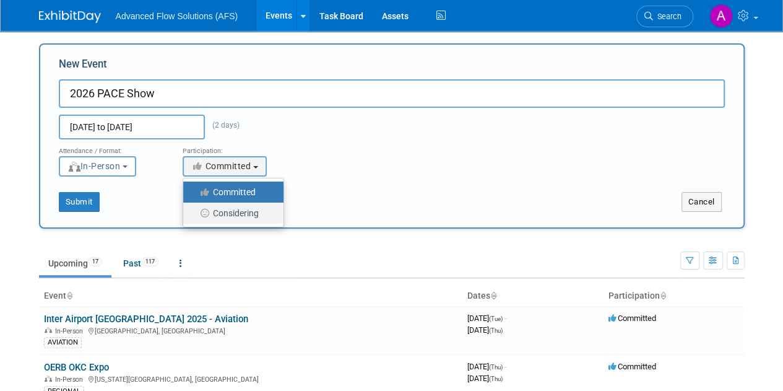
click at [224, 216] on label "Considering" at bounding box center [230, 213] width 82 height 16
click at [194, 216] on input "Considering" at bounding box center [190, 213] width 8 height 8
select select "2"
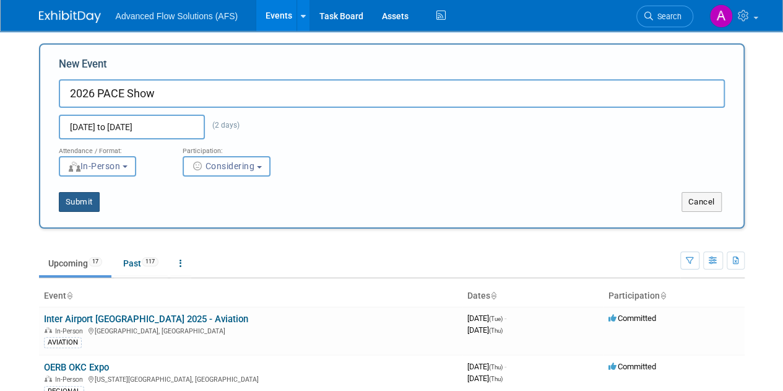
click at [85, 201] on button "Submit" at bounding box center [79, 202] width 41 height 20
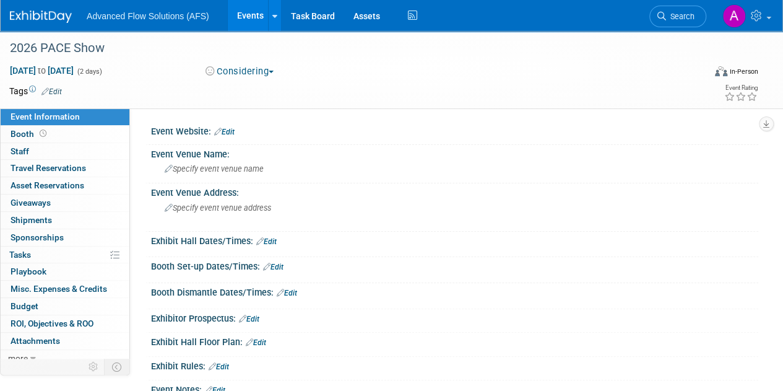
click at [763, 59] on div "2026 PACE Show" at bounding box center [384, 47] width 768 height 33
click at [180, 167] on span "Specify event venue name" at bounding box center [214, 168] width 99 height 9
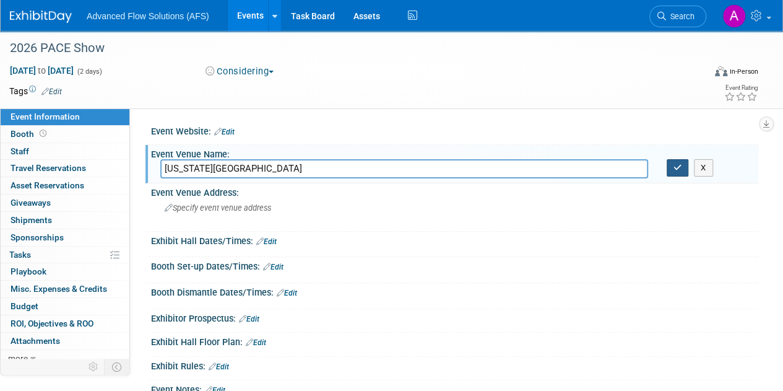
type input "[US_STATE][GEOGRAPHIC_DATA]"
click at [680, 167] on icon "button" at bounding box center [678, 167] width 9 height 8
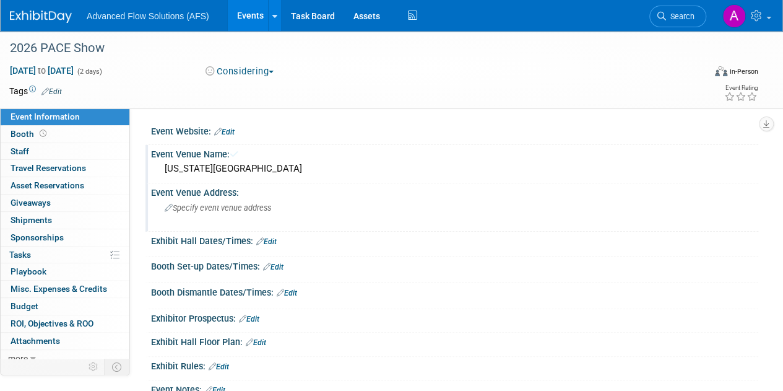
click at [198, 216] on div "Specify event venue address" at bounding box center [277, 212] width 235 height 28
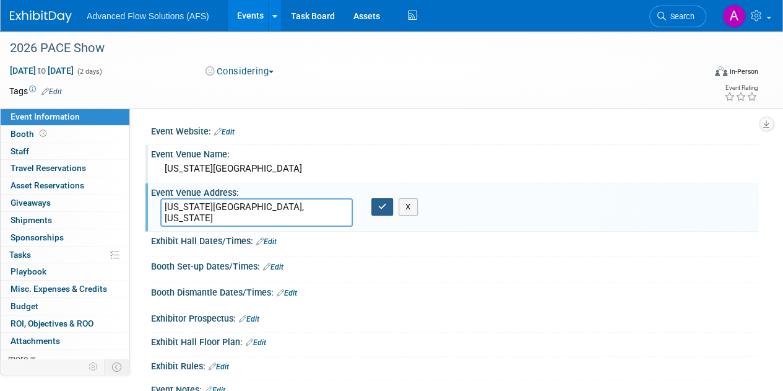
type textarea "[US_STATE][GEOGRAPHIC_DATA], [US_STATE]"
click at [384, 211] on button "button" at bounding box center [382, 206] width 22 height 17
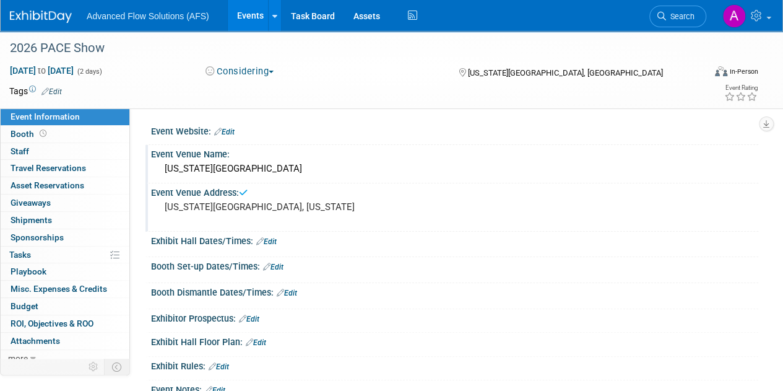
click at [236, 12] on link "Events" at bounding box center [250, 15] width 45 height 31
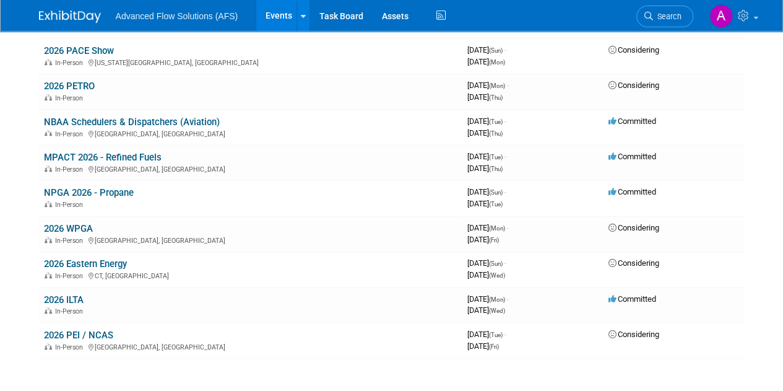
scroll to position [478, 0]
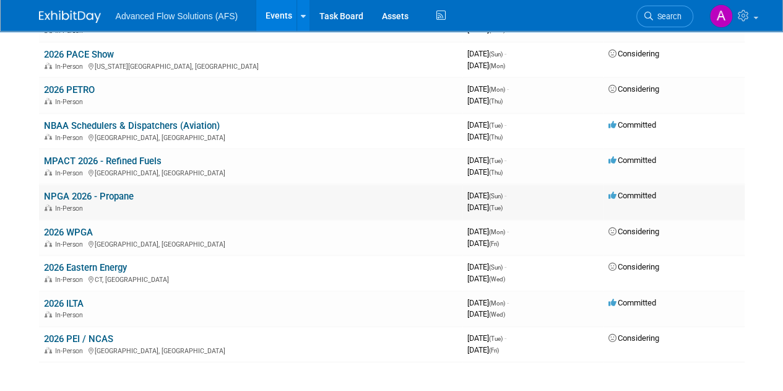
click at [146, 196] on td "NPGA 2026 - Propane In-Person" at bounding box center [250, 201] width 423 height 35
click at [116, 193] on link "NPGA 2026 - Propane" at bounding box center [89, 196] width 90 height 11
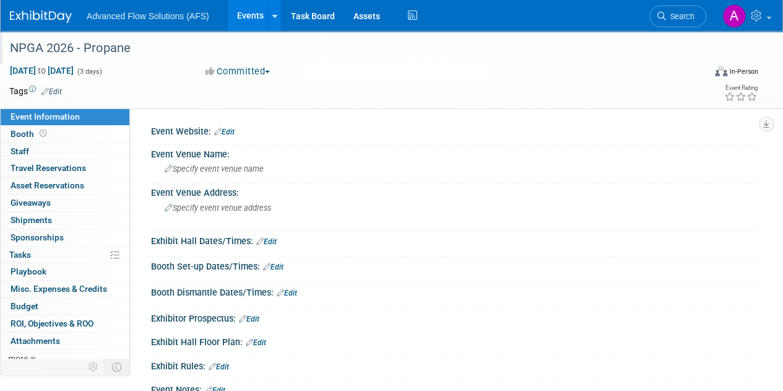
click at [102, 45] on div "NPGA 2026 - Propane" at bounding box center [350, 48] width 689 height 22
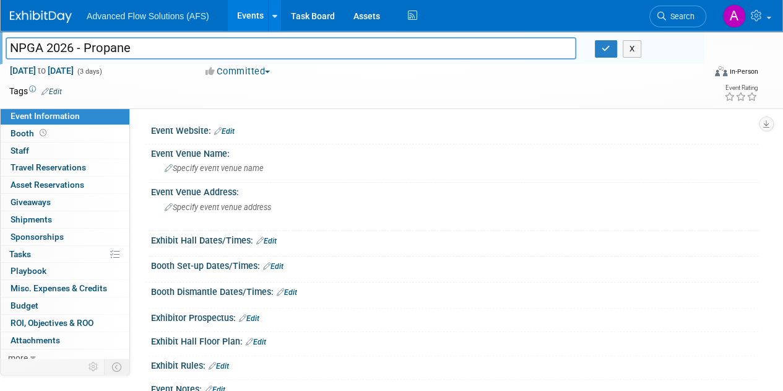
drag, startPoint x: 74, startPoint y: 46, endPoint x: 49, endPoint y: 44, distance: 25.4
click at [49, 44] on input "NPGA 2026 - Propane" at bounding box center [291, 48] width 571 height 22
click at [9, 46] on input "NPGA - Propane" at bounding box center [291, 48] width 571 height 22
type input "2026 NPGA - Propane"
click at [610, 48] on button "button" at bounding box center [606, 48] width 22 height 17
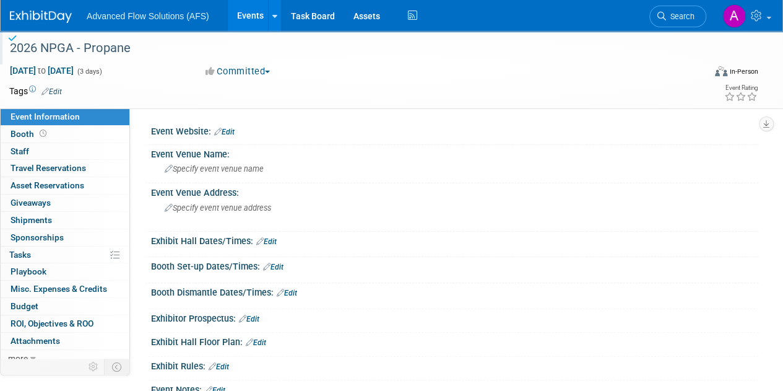
click at [254, 9] on link "Events" at bounding box center [250, 15] width 45 height 31
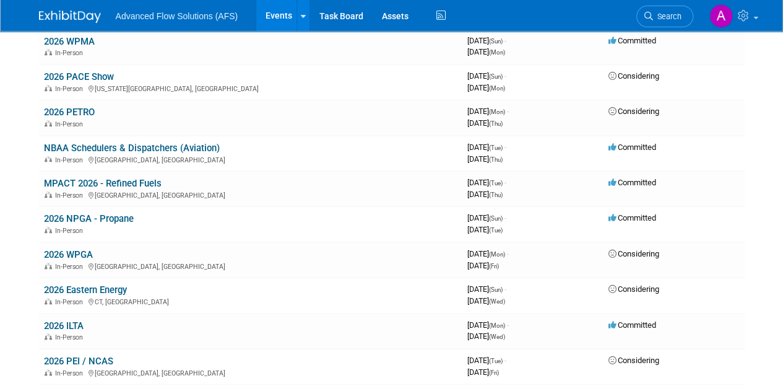
scroll to position [456, 0]
click at [154, 179] on link "MPACT 2026 - Refined Fuels" at bounding box center [103, 182] width 118 height 11
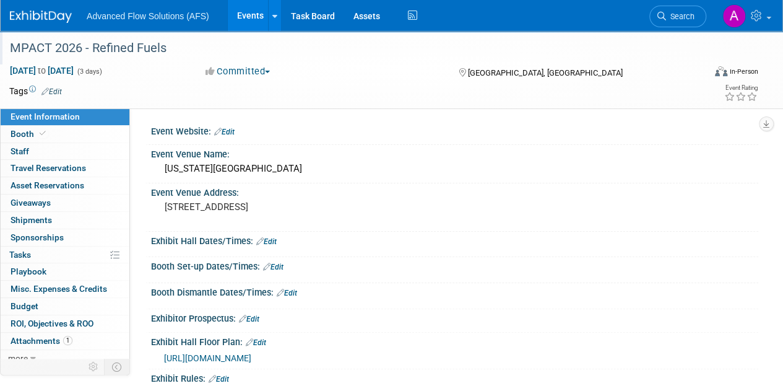
click at [77, 46] on div "MPACT 2026 - Refined Fuels" at bounding box center [350, 48] width 689 height 22
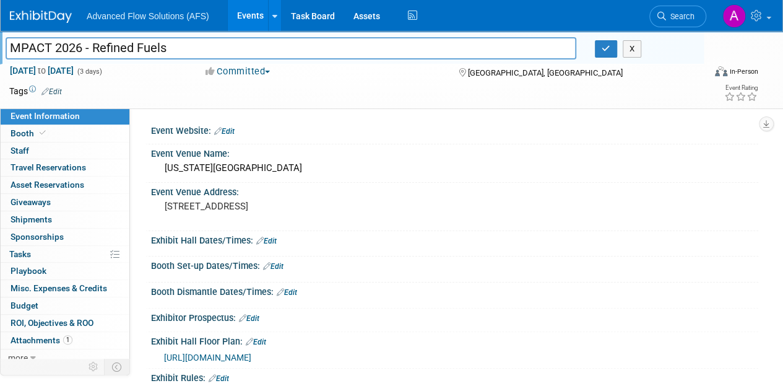
drag, startPoint x: 80, startPoint y: 46, endPoint x: 54, endPoint y: 46, distance: 26.0
click at [54, 46] on input "MPACT 2026 - Refined Fuels" at bounding box center [291, 48] width 571 height 22
click at [11, 48] on input "MPACT - Refined Fuels" at bounding box center [291, 48] width 571 height 22
type input "2026 MPACT - Refined Fuels"
click at [609, 45] on icon "button" at bounding box center [606, 49] width 9 height 8
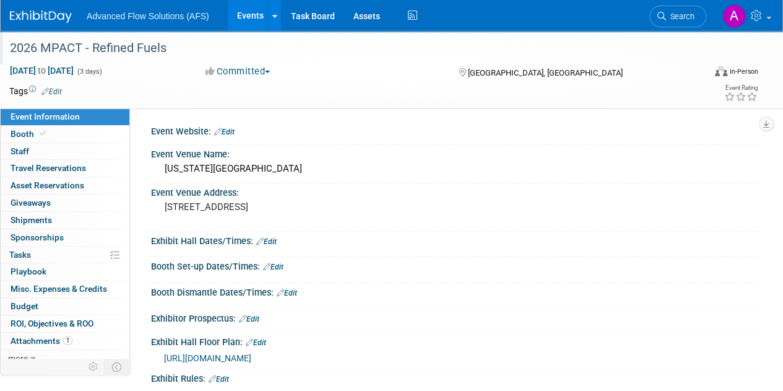
click at [245, 15] on link "Events" at bounding box center [250, 15] width 45 height 31
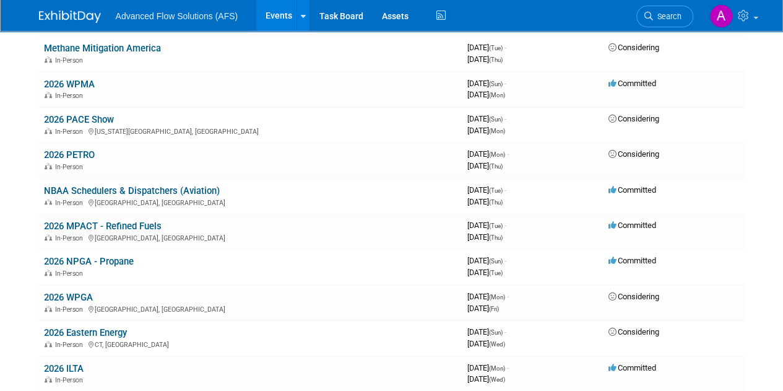
scroll to position [414, 0]
click at [77, 185] on link "NBAA Schedulers & Dispatchers (Aviation)" at bounding box center [132, 189] width 176 height 11
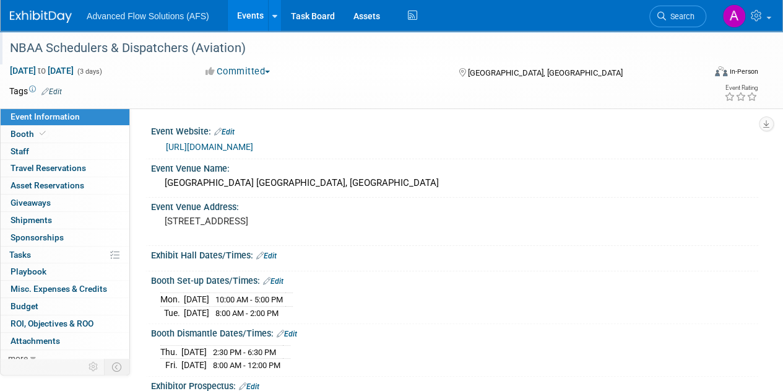
click at [202, 48] on div "NBAA Schedulers & Dispatchers (Aviation)" at bounding box center [350, 48] width 689 height 22
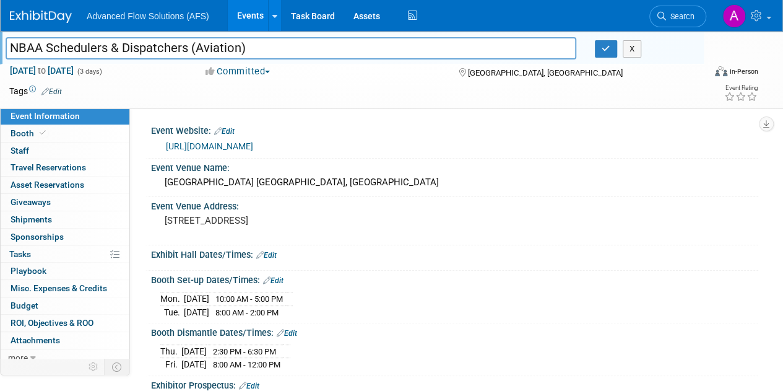
click at [10, 46] on input "NBAA Schedulers & Dispatchers (Aviation)" at bounding box center [291, 48] width 571 height 22
type input "2026 NBAA Schedulers & Dispatchers (Aviation)"
click at [608, 56] on button "button" at bounding box center [606, 48] width 22 height 17
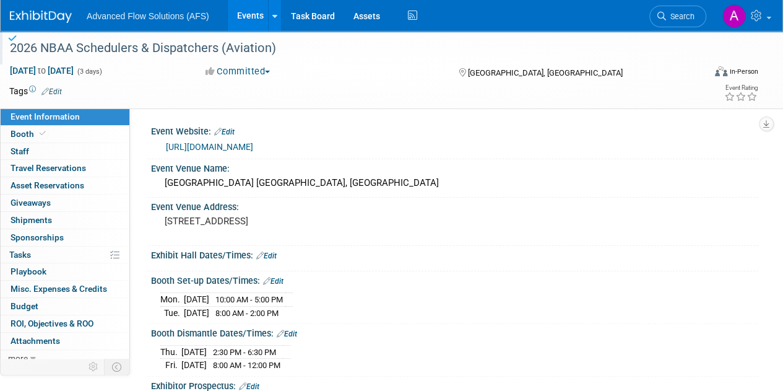
click at [249, 14] on link "Events" at bounding box center [250, 15] width 45 height 31
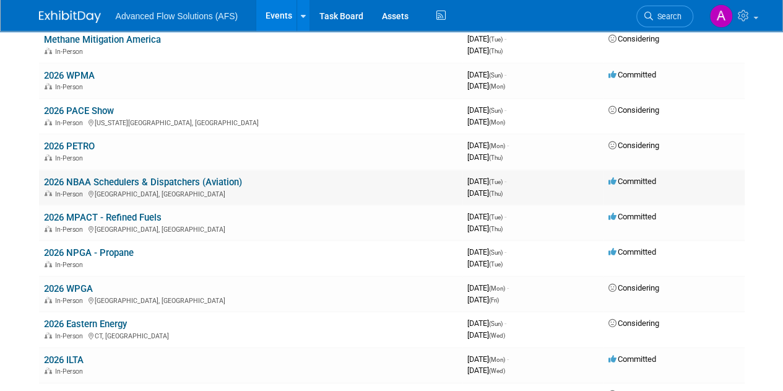
scroll to position [519, 0]
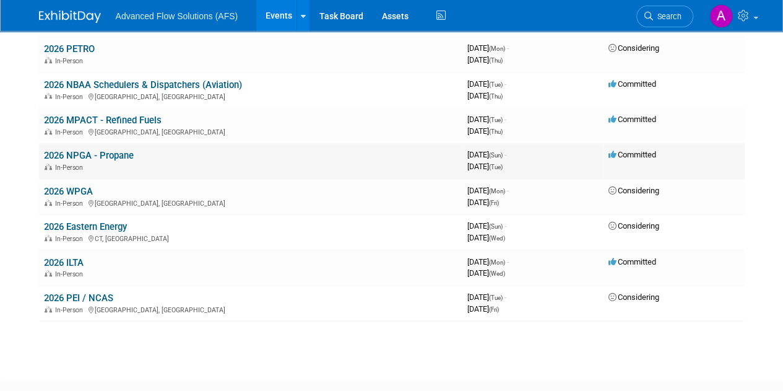
click at [102, 153] on link "2026 NPGA - Propane" at bounding box center [89, 155] width 90 height 11
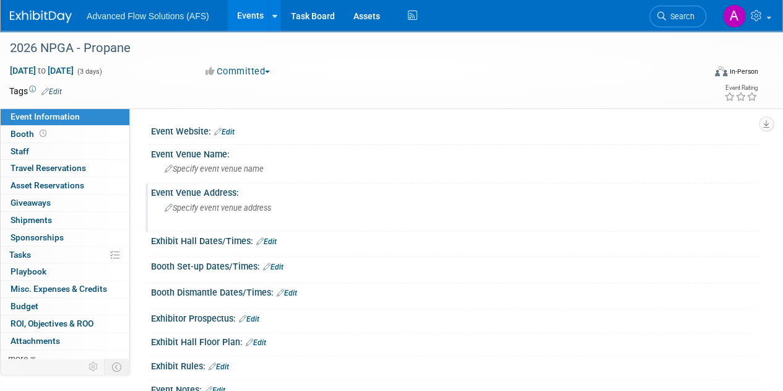
click at [188, 202] on div "Specify event venue address" at bounding box center [277, 212] width 235 height 28
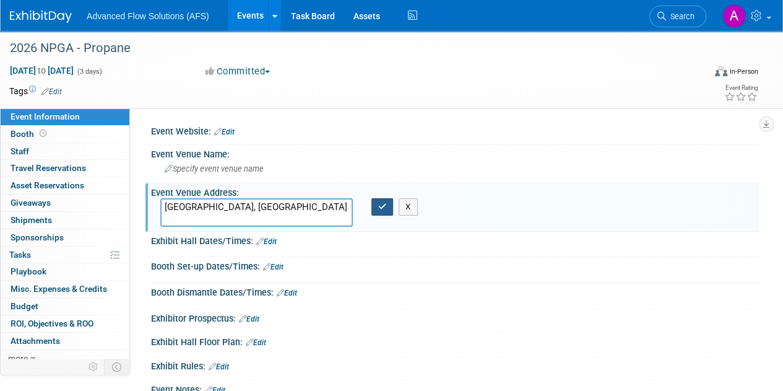
type textarea "[GEOGRAPHIC_DATA], [GEOGRAPHIC_DATA]"
click at [383, 207] on icon "button" at bounding box center [382, 206] width 9 height 8
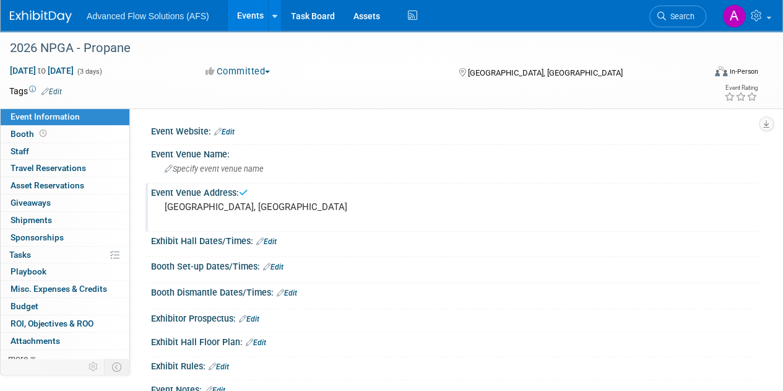
click at [244, 14] on link "Events" at bounding box center [250, 15] width 45 height 31
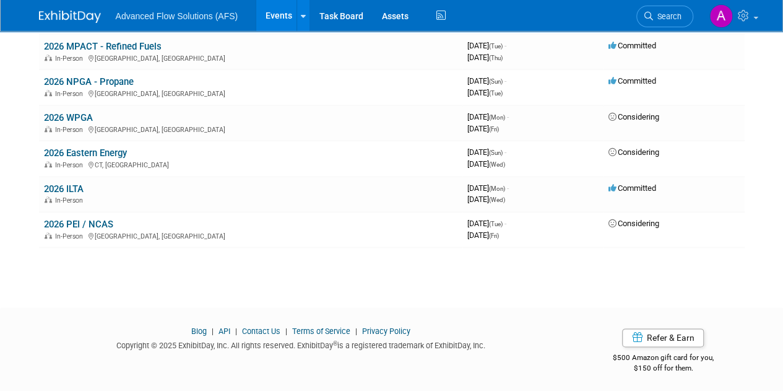
scroll to position [592, 0]
click at [77, 186] on link "2026 ILTA" at bounding box center [64, 189] width 40 height 11
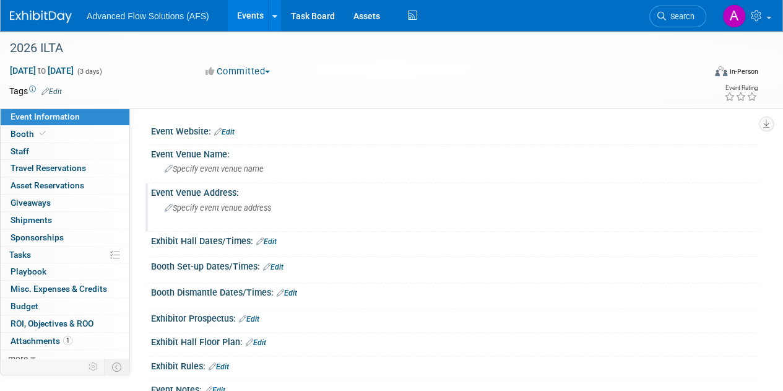
click at [194, 205] on span "Specify event venue address" at bounding box center [218, 207] width 106 height 9
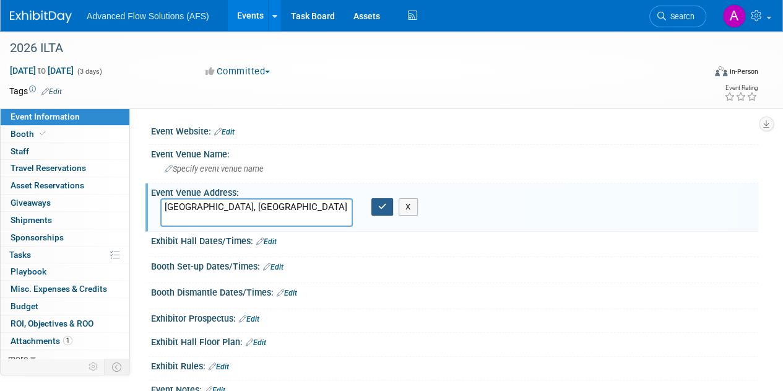
type textarea "[GEOGRAPHIC_DATA], [GEOGRAPHIC_DATA]"
click at [386, 201] on button "button" at bounding box center [382, 206] width 22 height 17
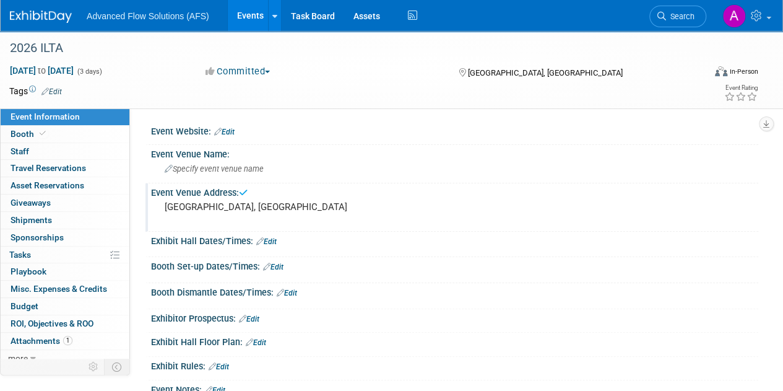
click at [245, 15] on link "Events" at bounding box center [250, 15] width 45 height 31
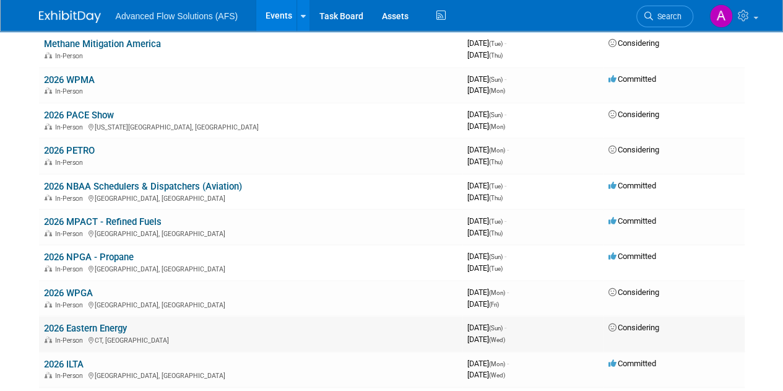
scroll to position [413, 0]
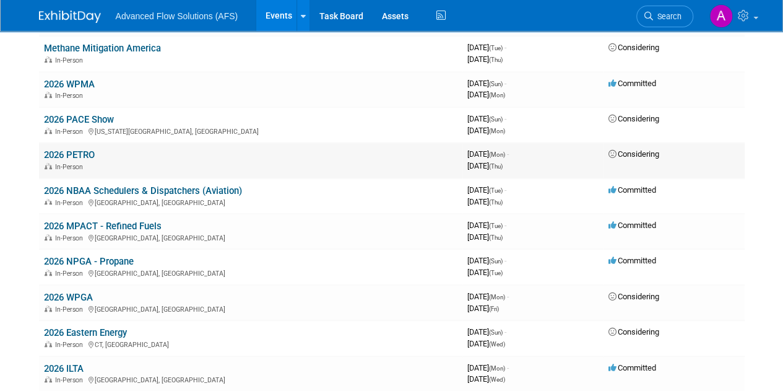
click at [63, 150] on link "2026 PETRO" at bounding box center [69, 154] width 51 height 11
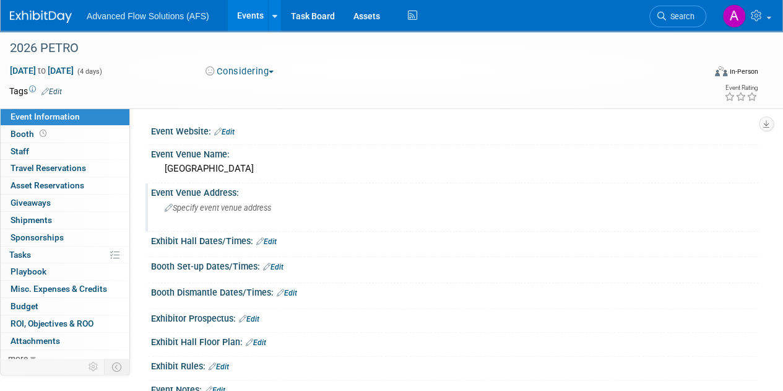
click at [197, 212] on div "Specify event venue address" at bounding box center [277, 212] width 235 height 28
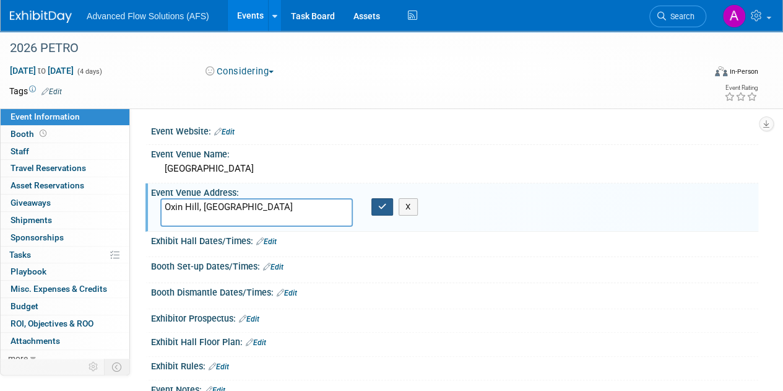
type textarea "Oxin Hill, MD"
click at [390, 207] on button "button" at bounding box center [382, 206] width 22 height 17
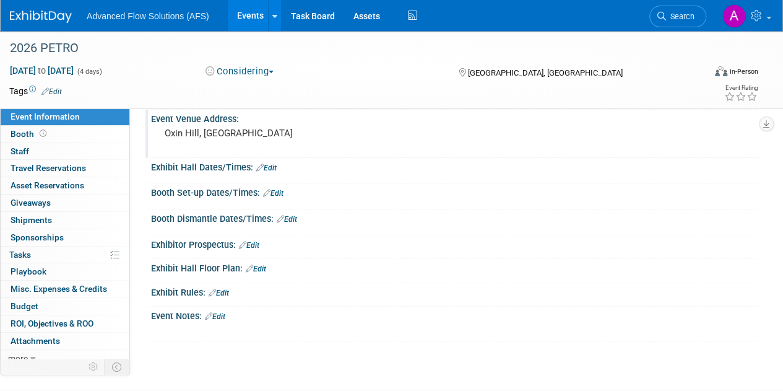
scroll to position [74, 0]
click at [251, 17] on link "Events" at bounding box center [250, 15] width 45 height 31
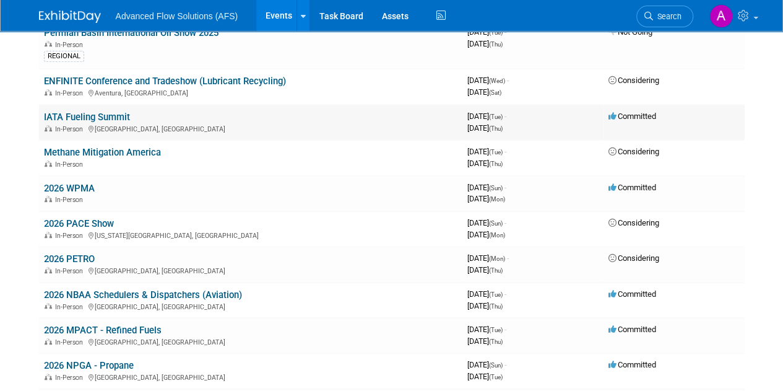
scroll to position [360, 0]
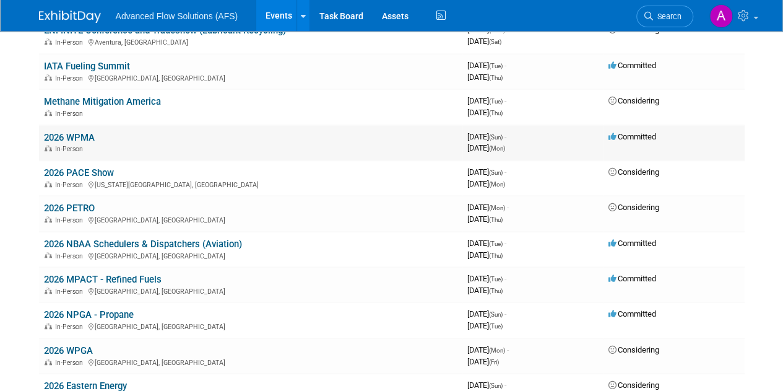
click at [78, 132] on link "2026 WPMA" at bounding box center [69, 137] width 51 height 11
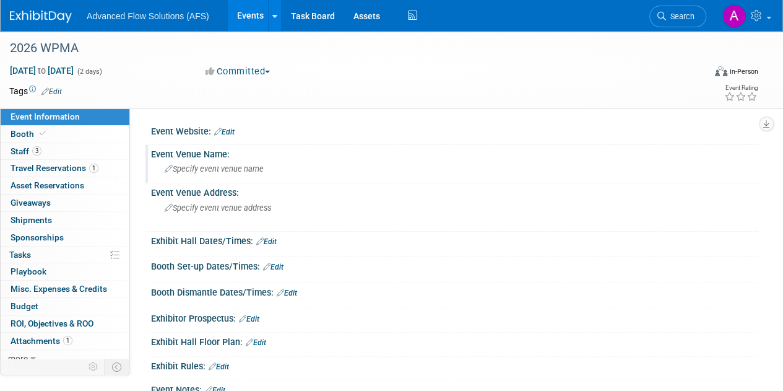
click at [210, 167] on span "Specify event venue name" at bounding box center [214, 168] width 99 height 9
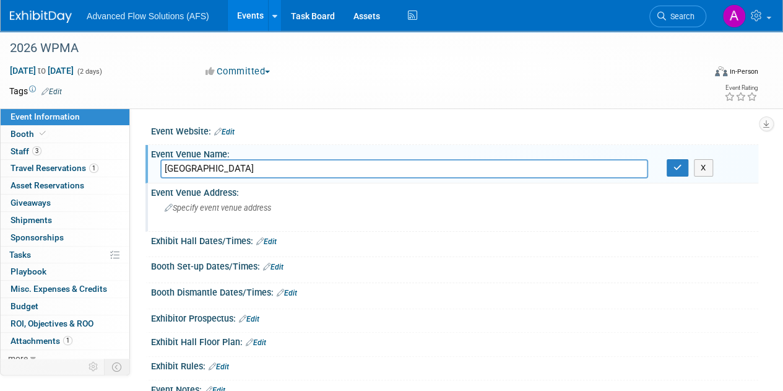
type input "[GEOGRAPHIC_DATA]"
click at [214, 209] on span "Specify event venue address" at bounding box center [218, 207] width 106 height 9
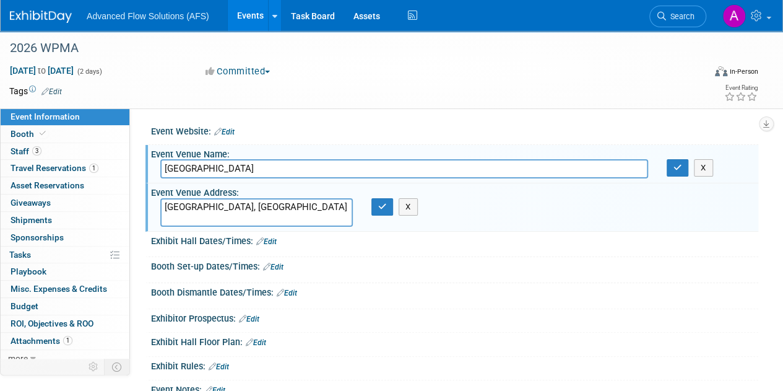
type textarea "[GEOGRAPHIC_DATA], [GEOGRAPHIC_DATA]"
click at [380, 215] on div "[GEOGRAPHIC_DATA], [GEOGRAPHIC_DATA] X" at bounding box center [277, 212] width 253 height 28
click at [381, 212] on button "button" at bounding box center [382, 206] width 22 height 17
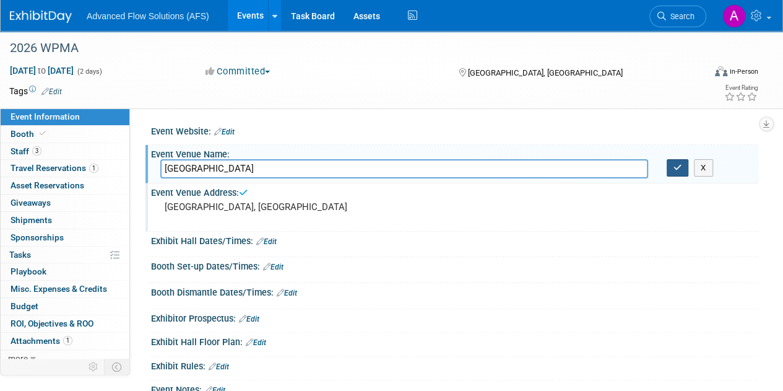
click at [675, 165] on icon "button" at bounding box center [678, 167] width 9 height 8
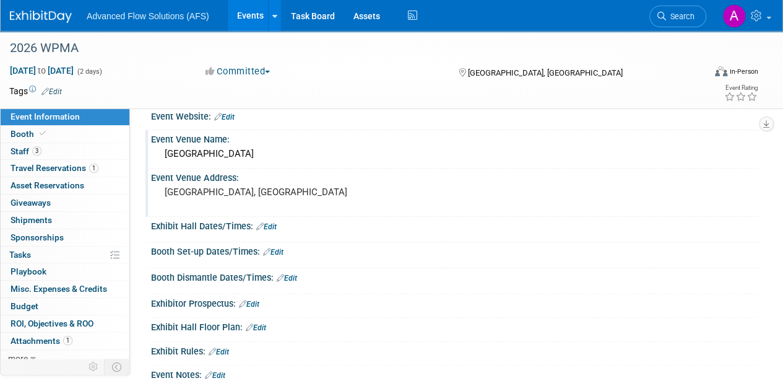
scroll to position [12, 0]
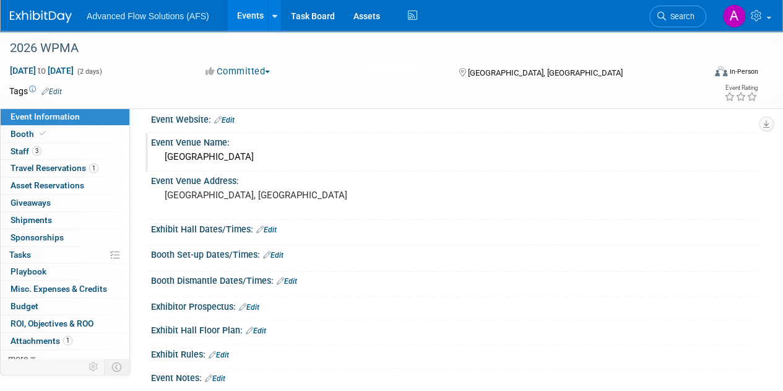
click at [261, 11] on link "Events" at bounding box center [250, 15] width 45 height 31
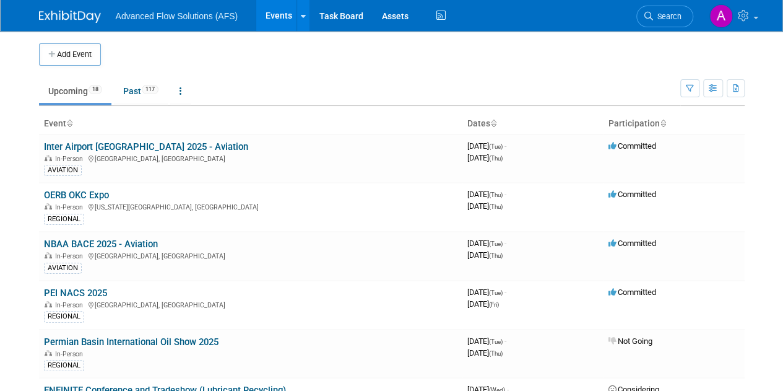
scroll to position [1, 0]
click at [485, 125] on th "Dates" at bounding box center [532, 123] width 141 height 21
click at [495, 119] on icon at bounding box center [493, 123] width 6 height 8
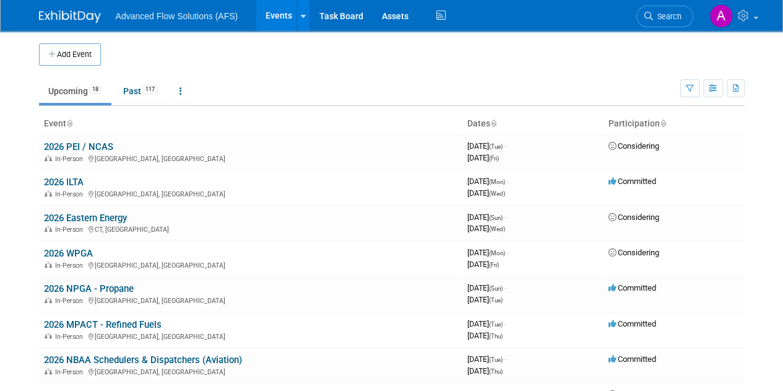
click at [494, 121] on icon at bounding box center [493, 124] width 6 height 8
